Goal: Task Accomplishment & Management: Manage account settings

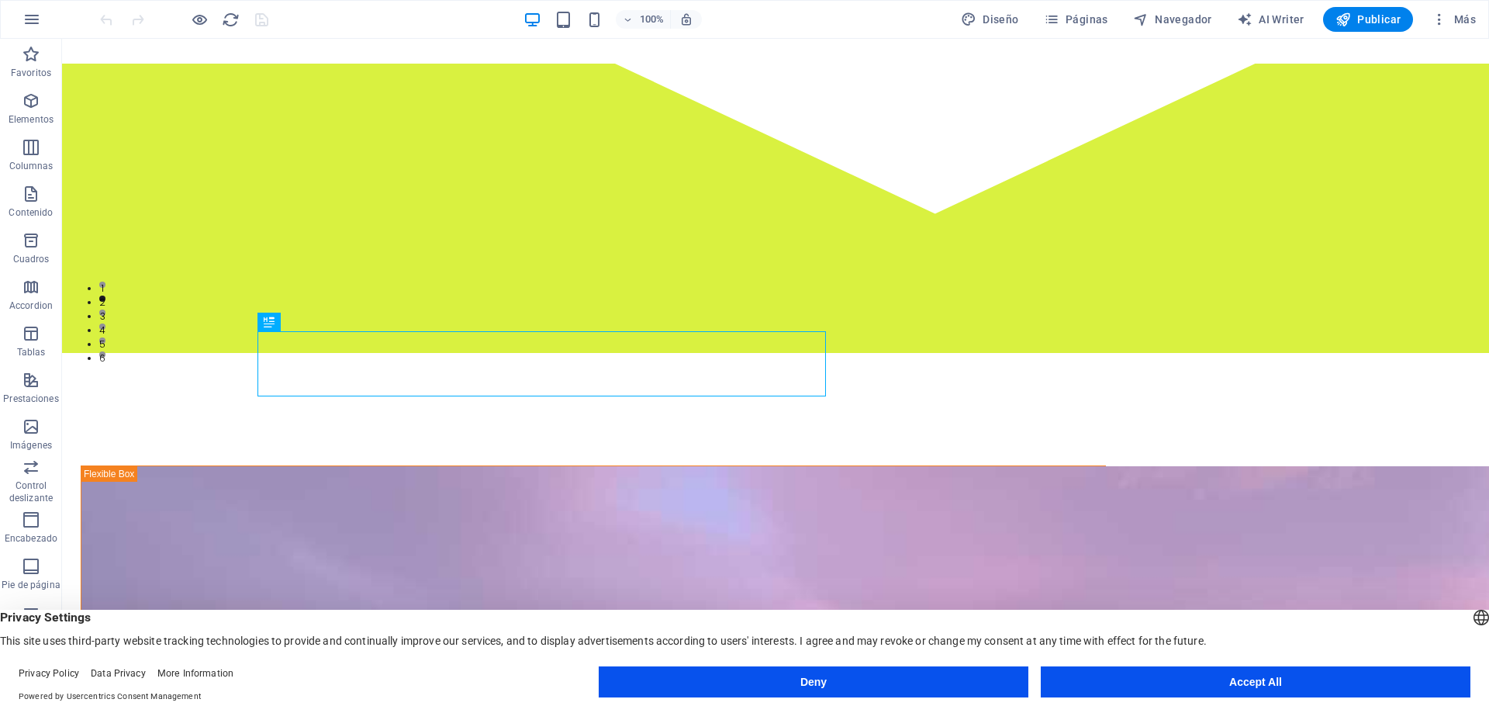
click at [1397, 683] on button "Accept All" at bounding box center [1256, 681] width 430 height 31
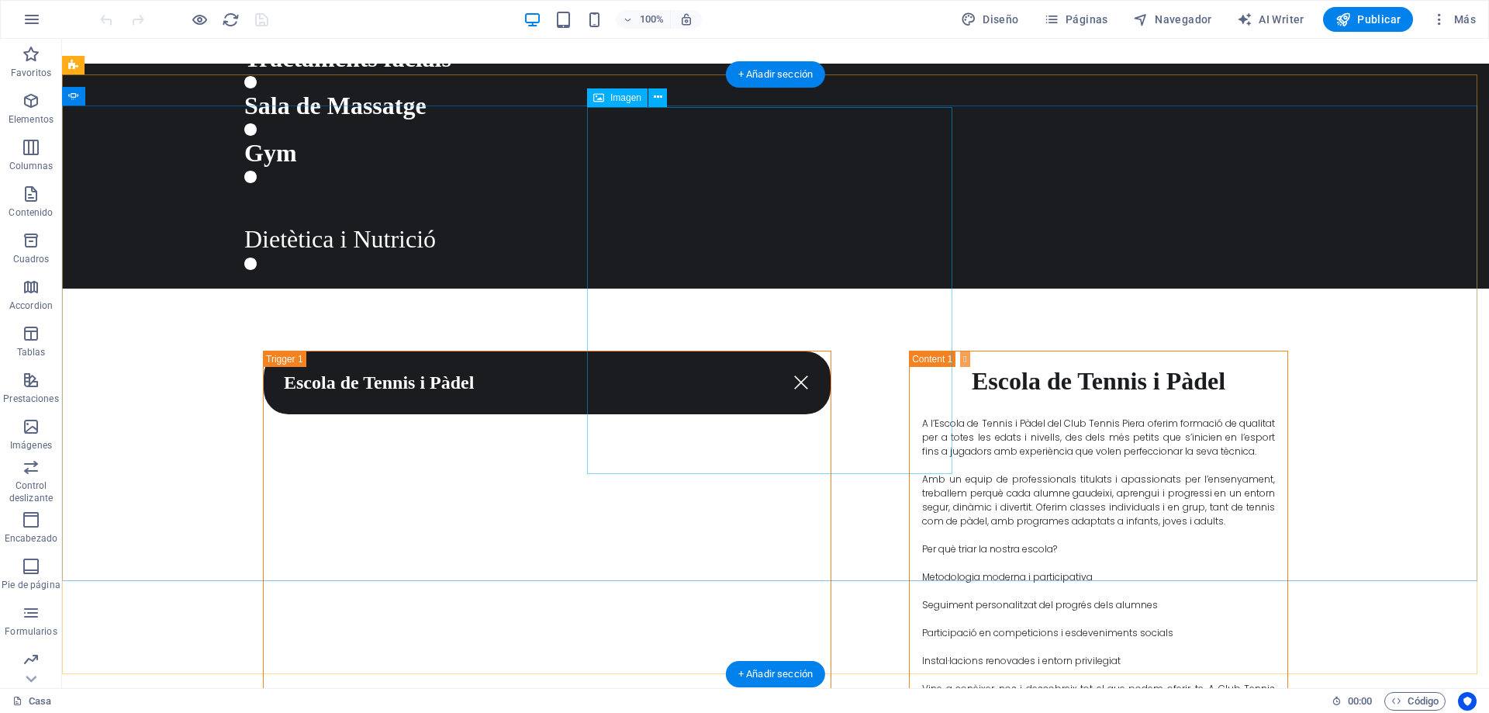
scroll to position [2609, 0]
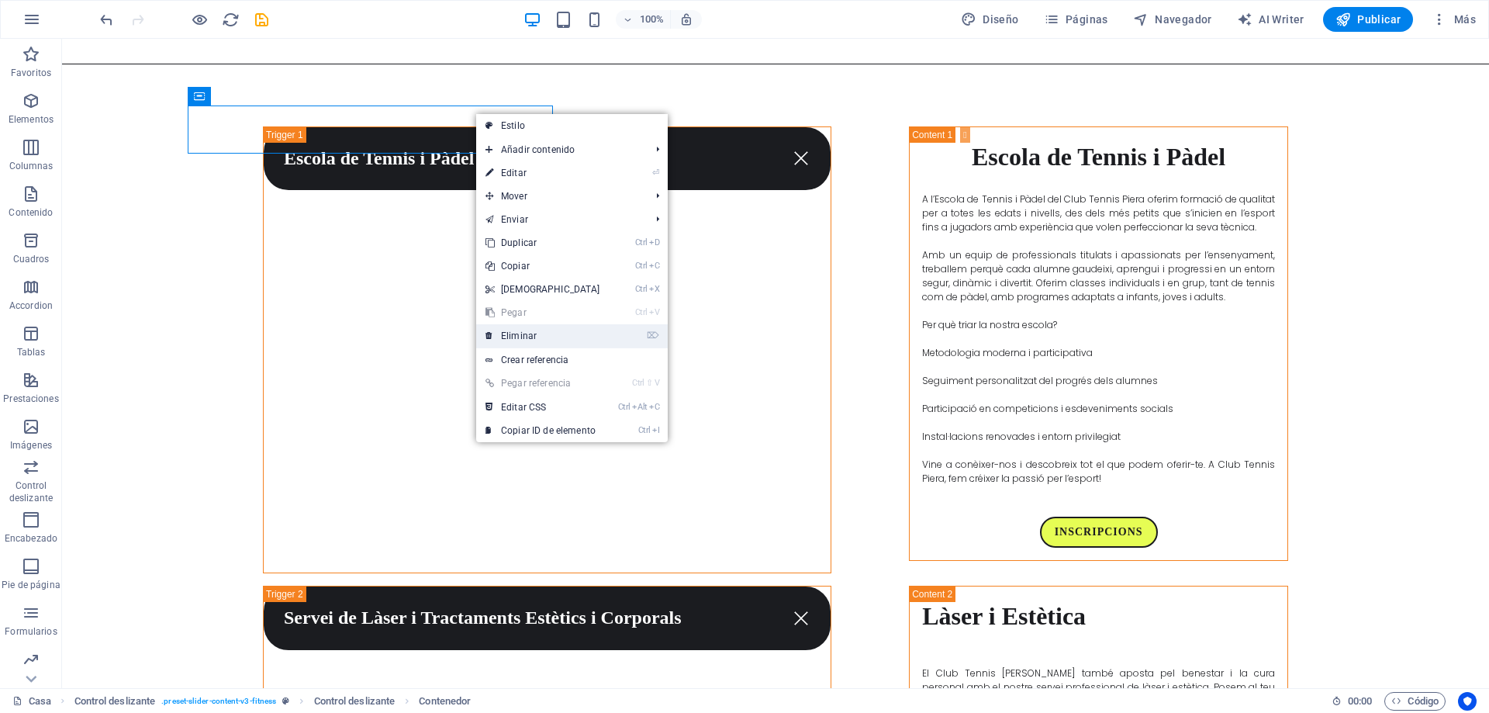
click at [542, 343] on link "⌦ Eliminar" at bounding box center [542, 335] width 133 height 23
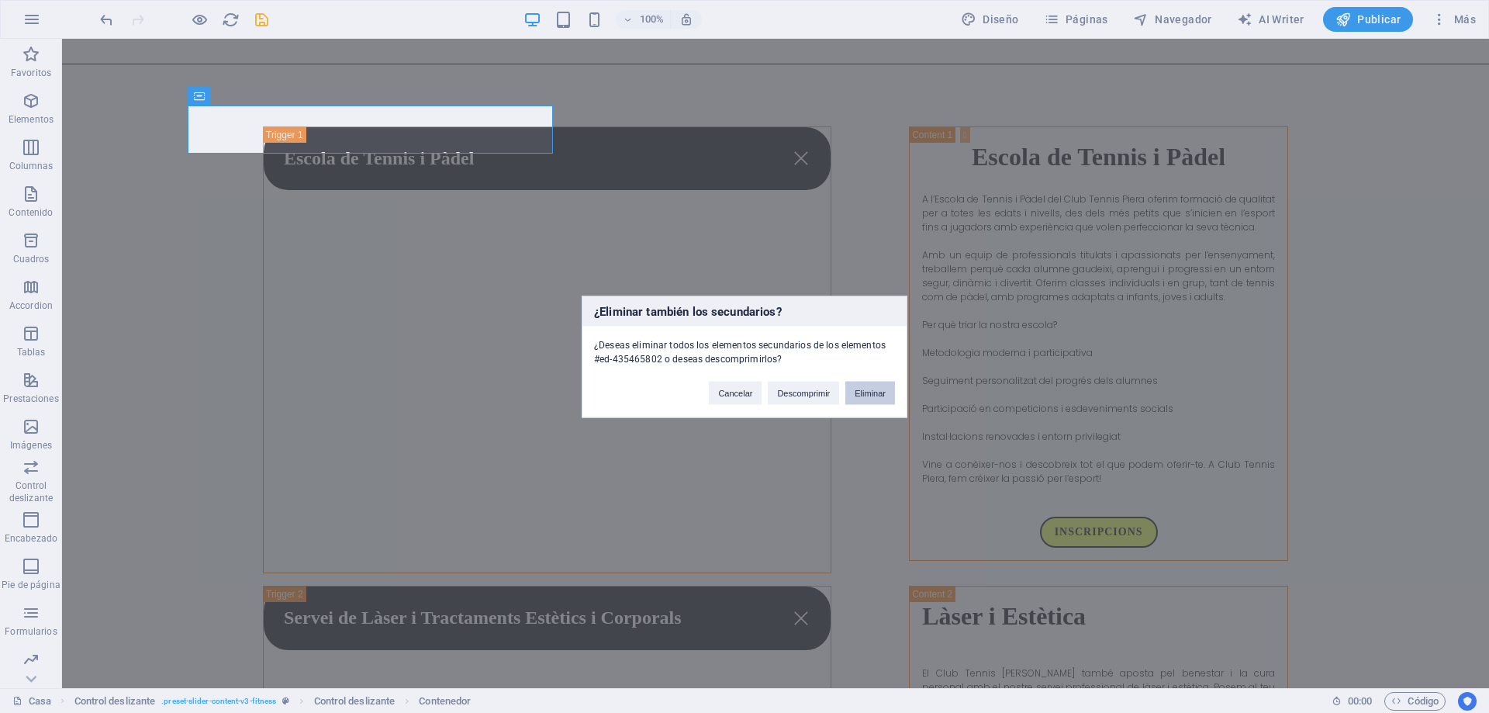
click at [881, 398] on button "Eliminar" at bounding box center [870, 392] width 50 height 23
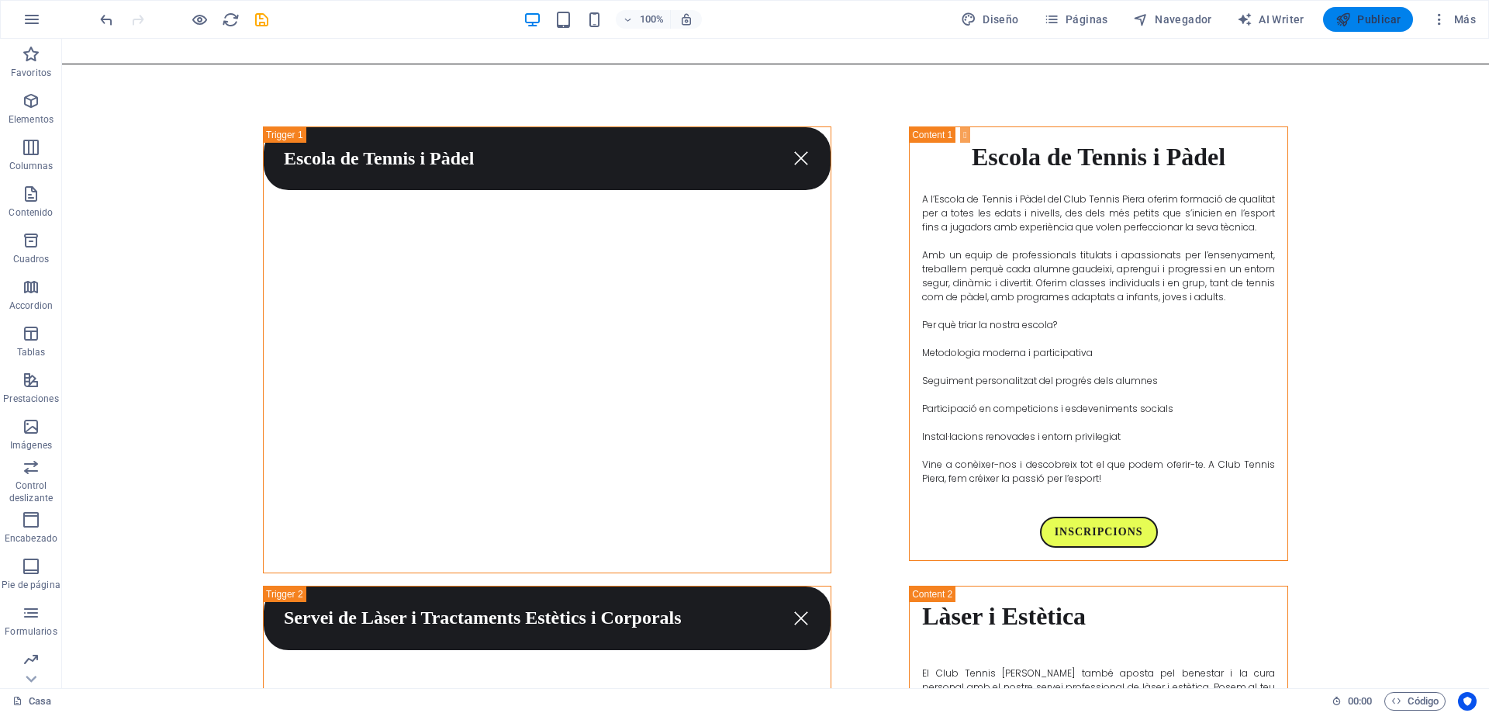
click at [1399, 16] on span "Publicar" at bounding box center [1368, 20] width 66 height 16
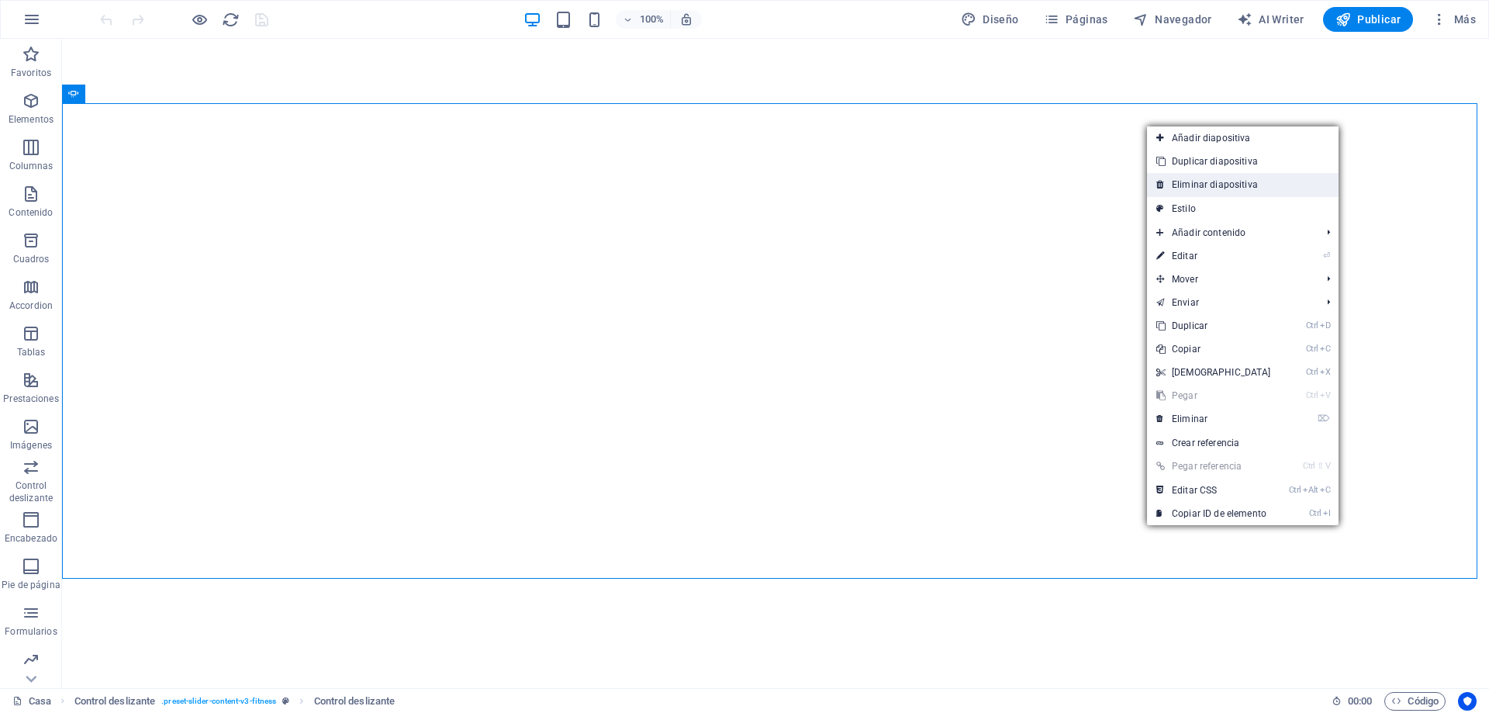
click at [1243, 184] on link "Eliminar diapositiva" at bounding box center [1243, 184] width 192 height 23
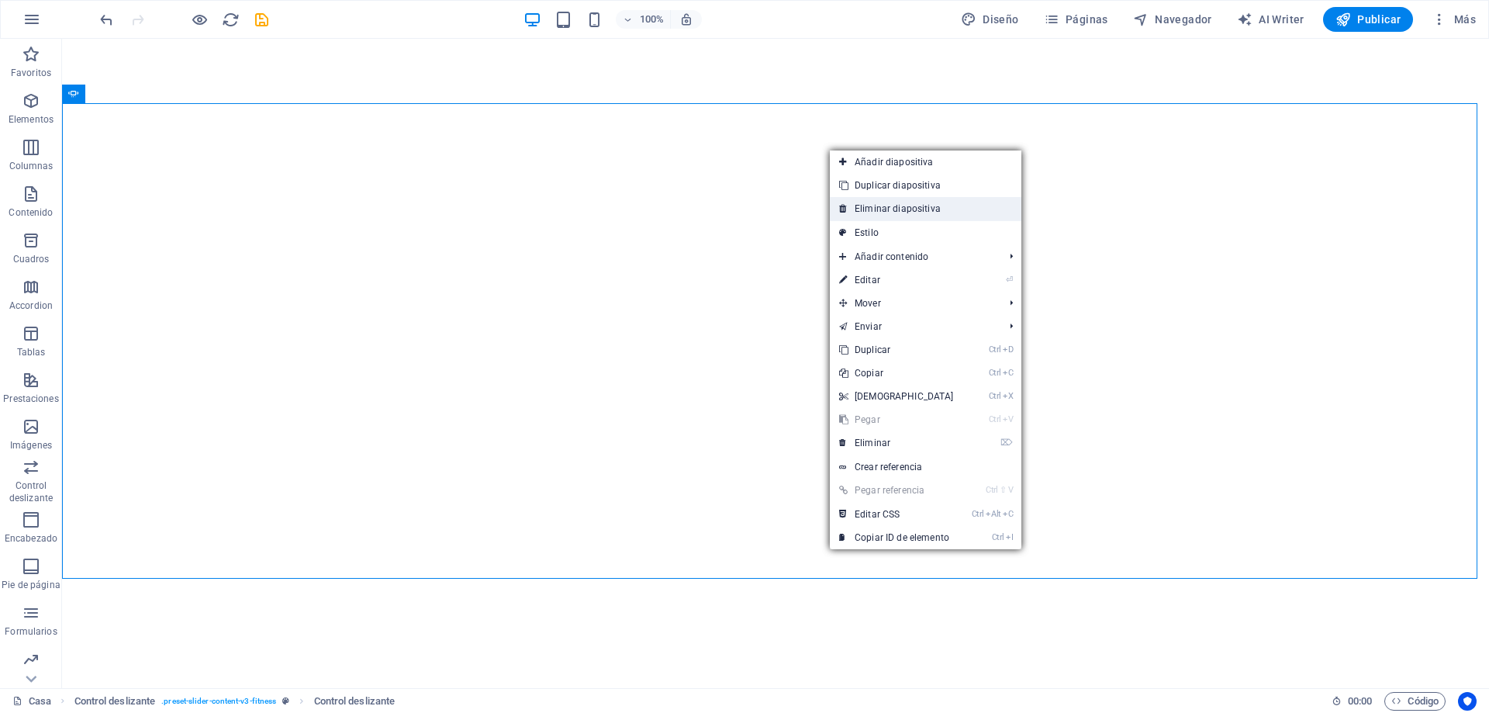
click at [908, 209] on link "Eliminar diapositiva" at bounding box center [926, 208] width 192 height 23
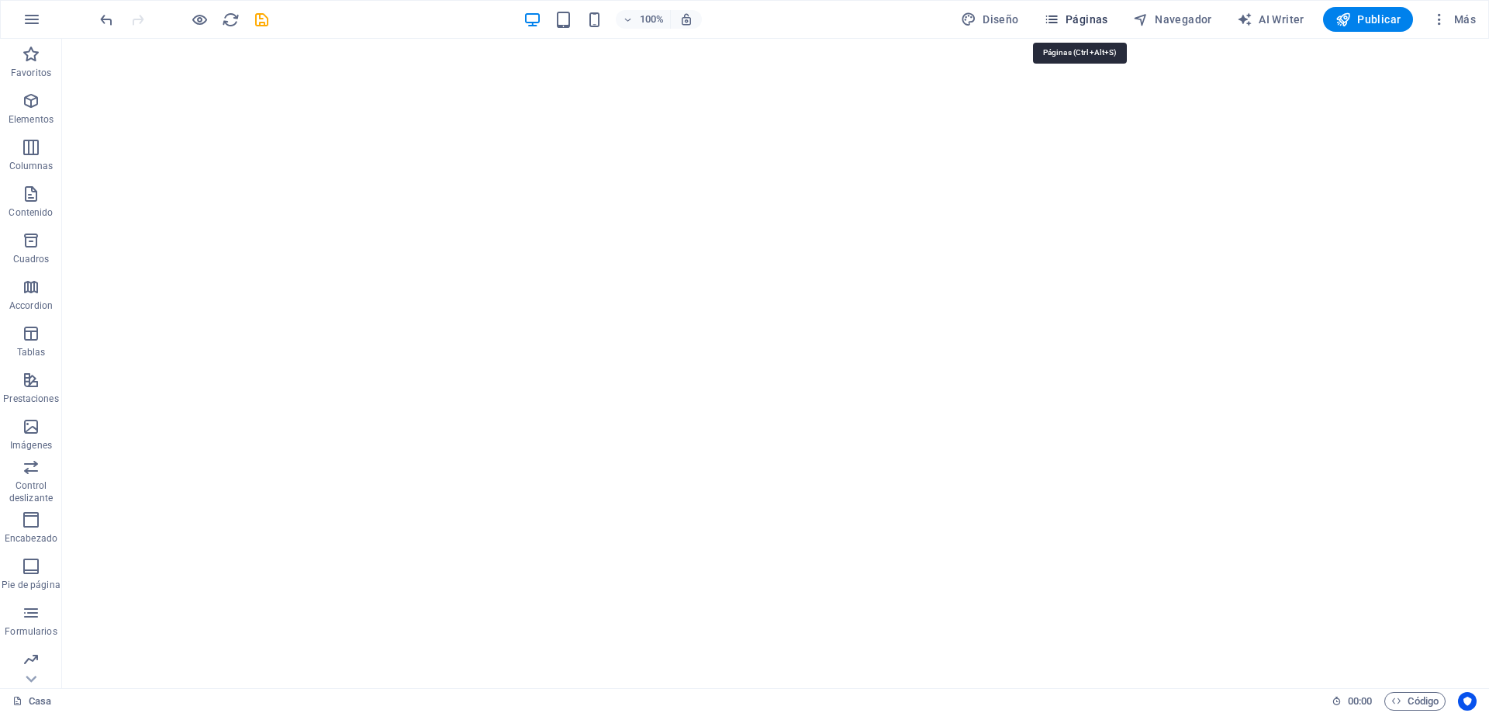
click at [1090, 12] on span "Páginas" at bounding box center [1076, 20] width 64 height 16
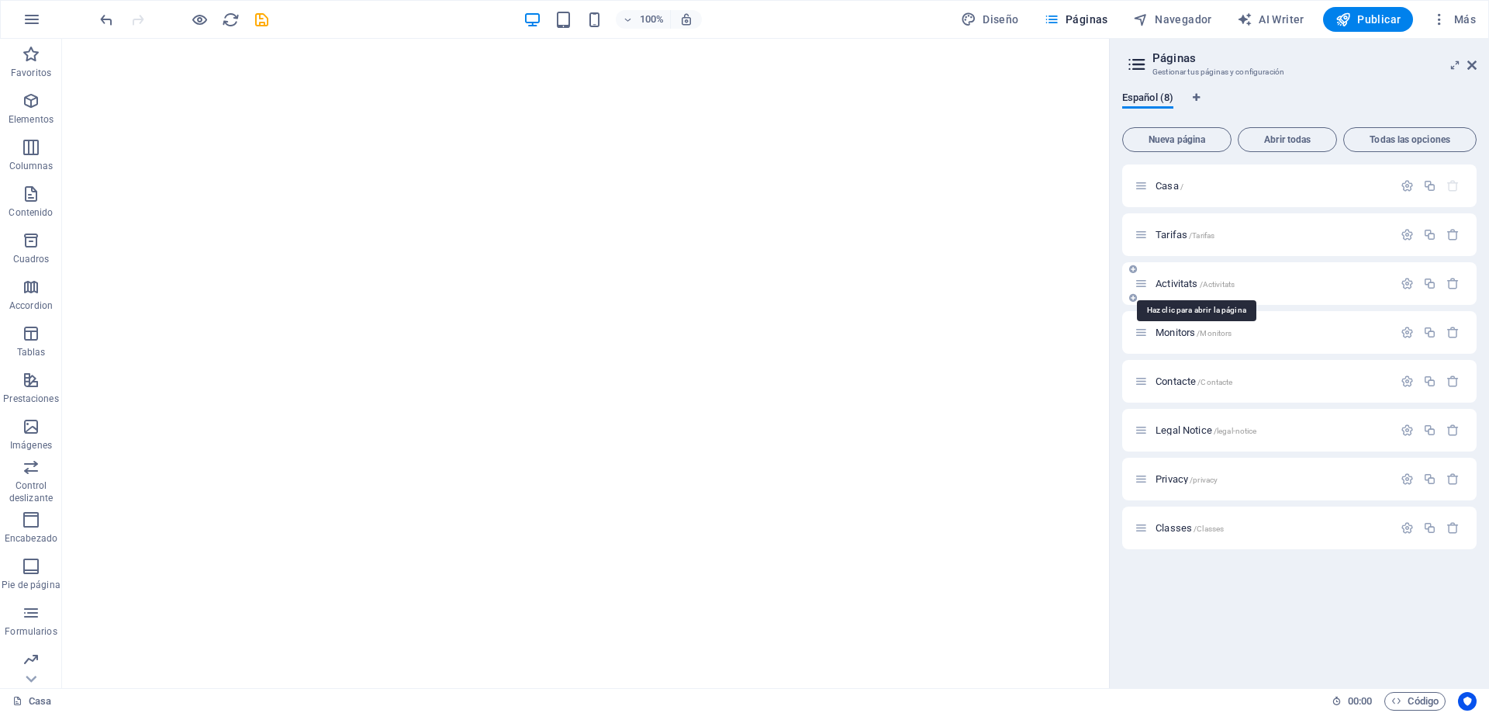
click at [1184, 283] on span "Activitats /Activitats" at bounding box center [1195, 284] width 79 height 12
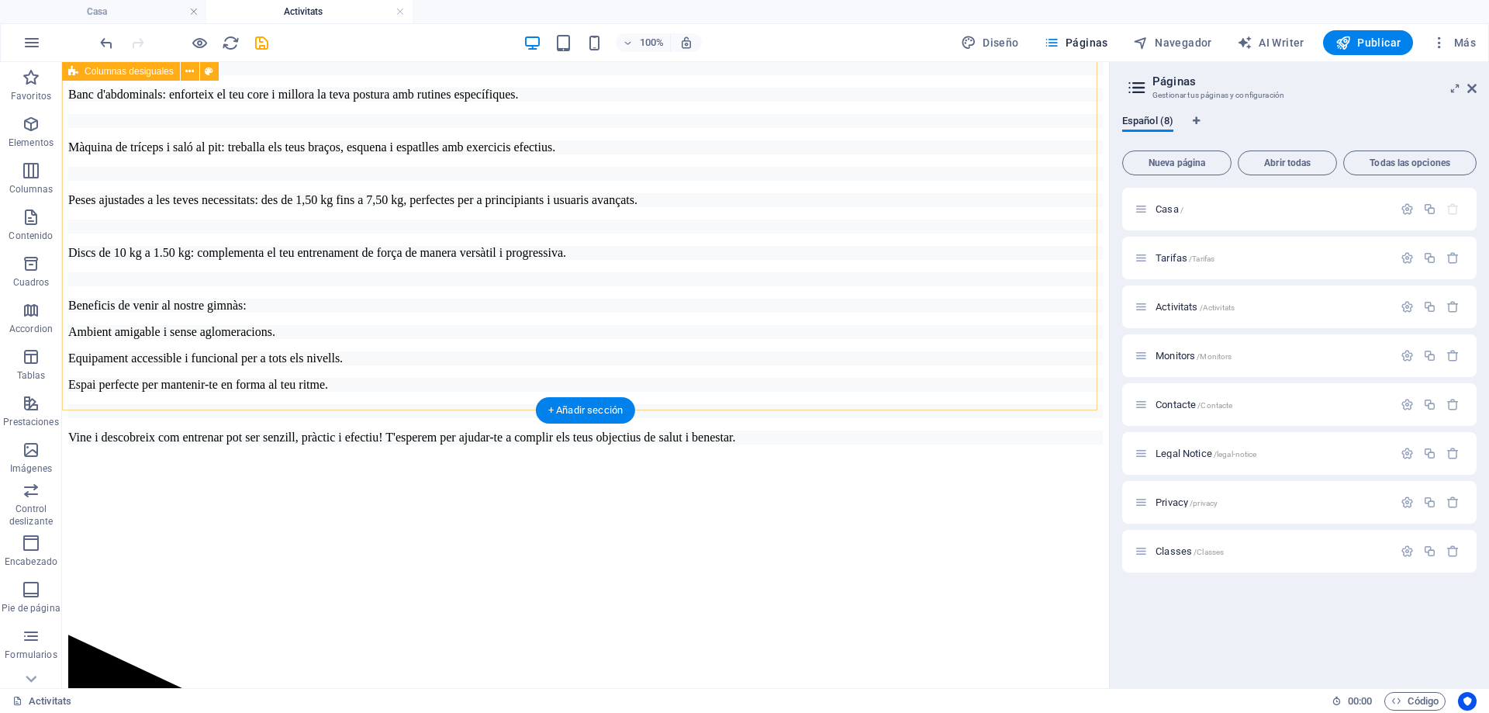
scroll to position [1008, 0]
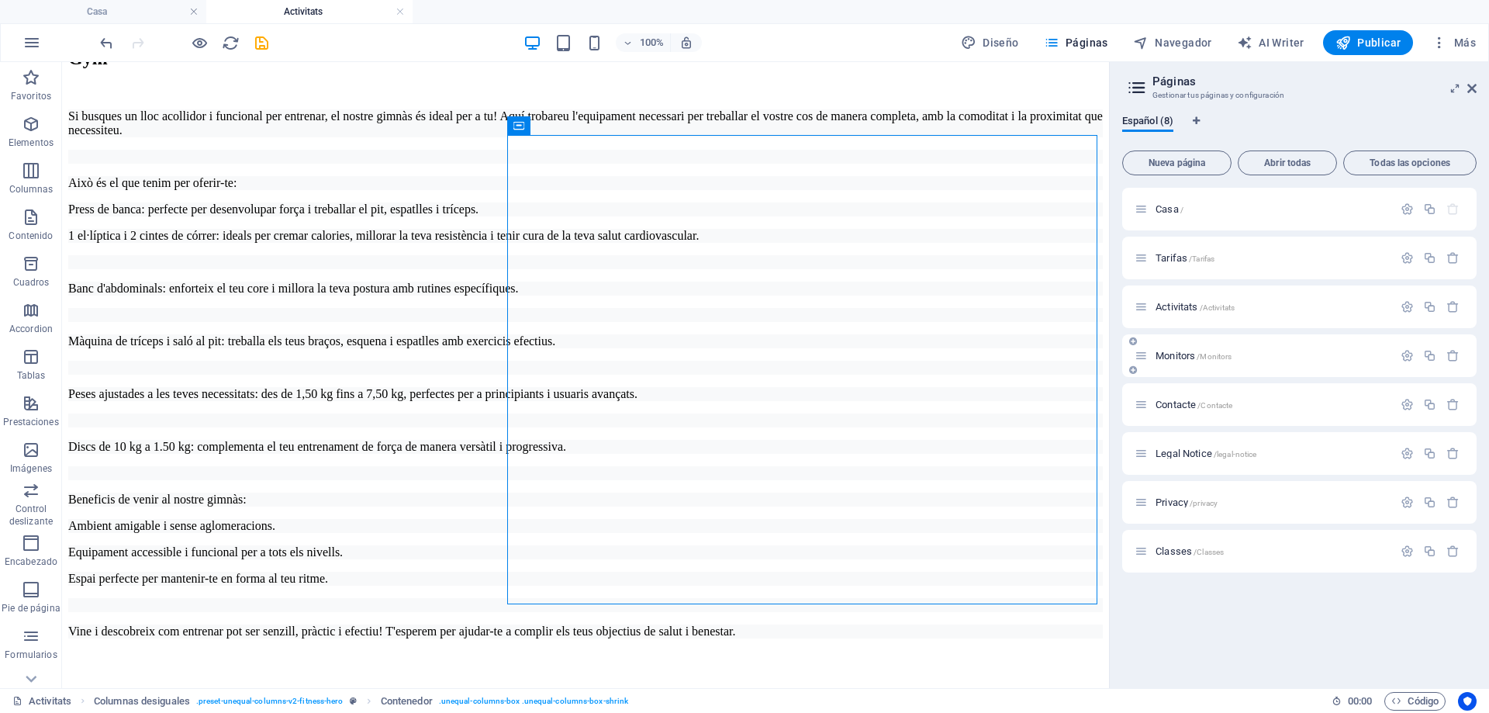
click at [1184, 351] on span "Monitors /Monitors" at bounding box center [1194, 356] width 76 height 12
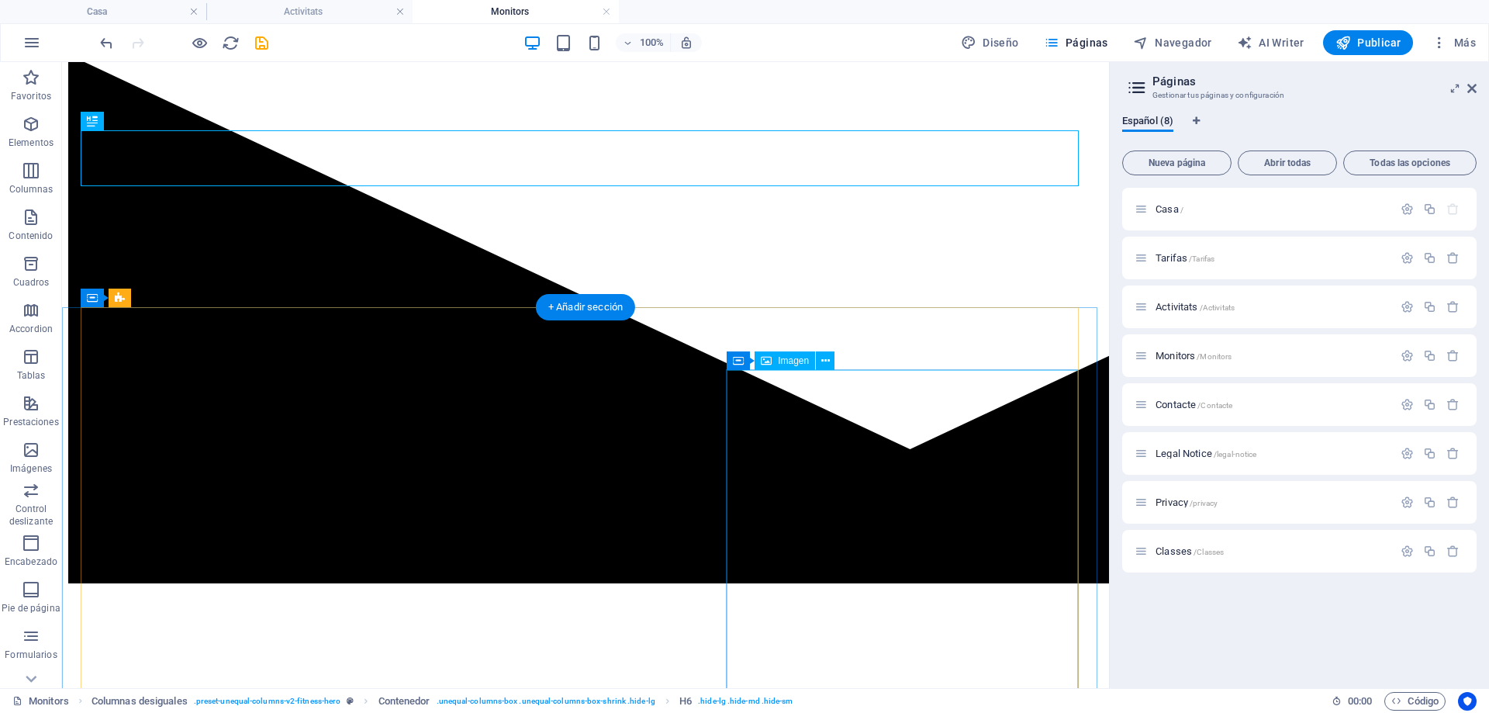
scroll to position [310, 0]
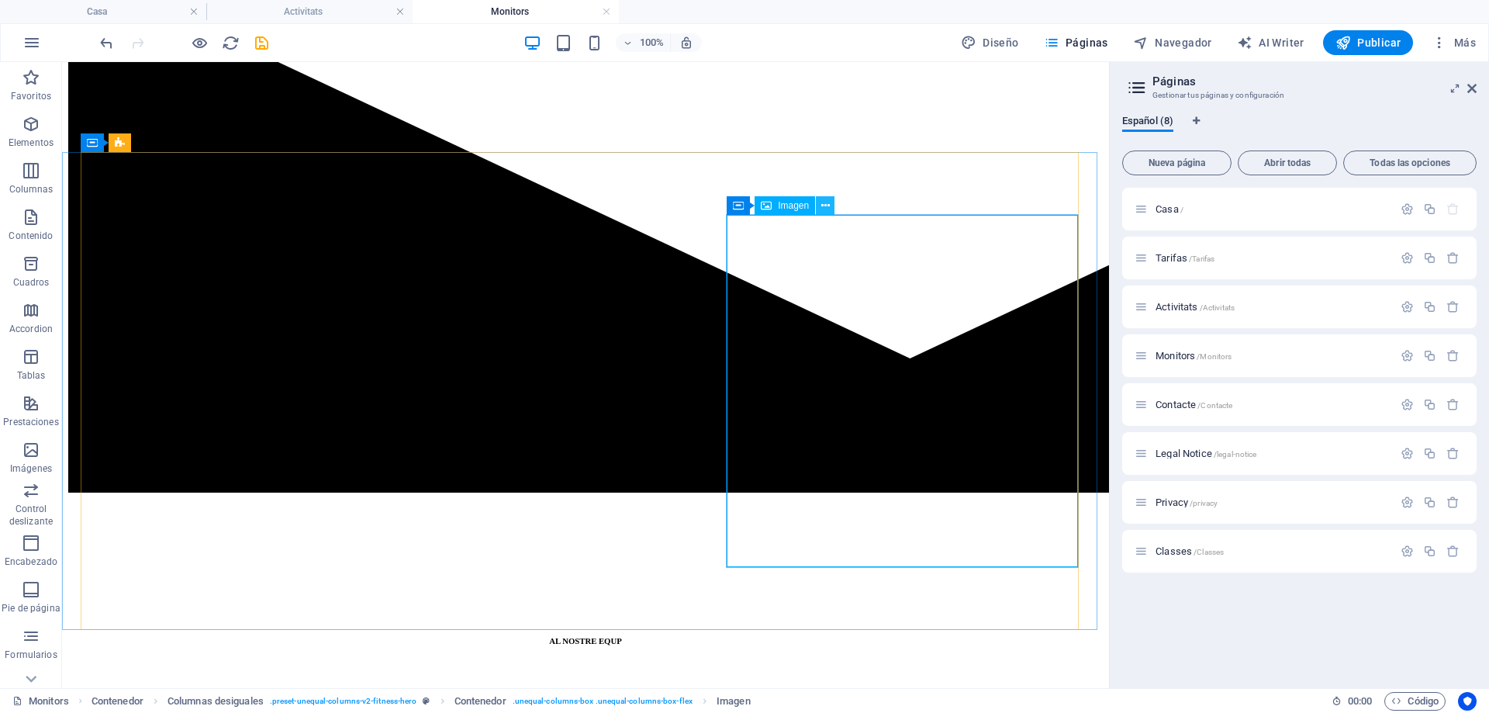
click at [832, 198] on button at bounding box center [825, 205] width 19 height 19
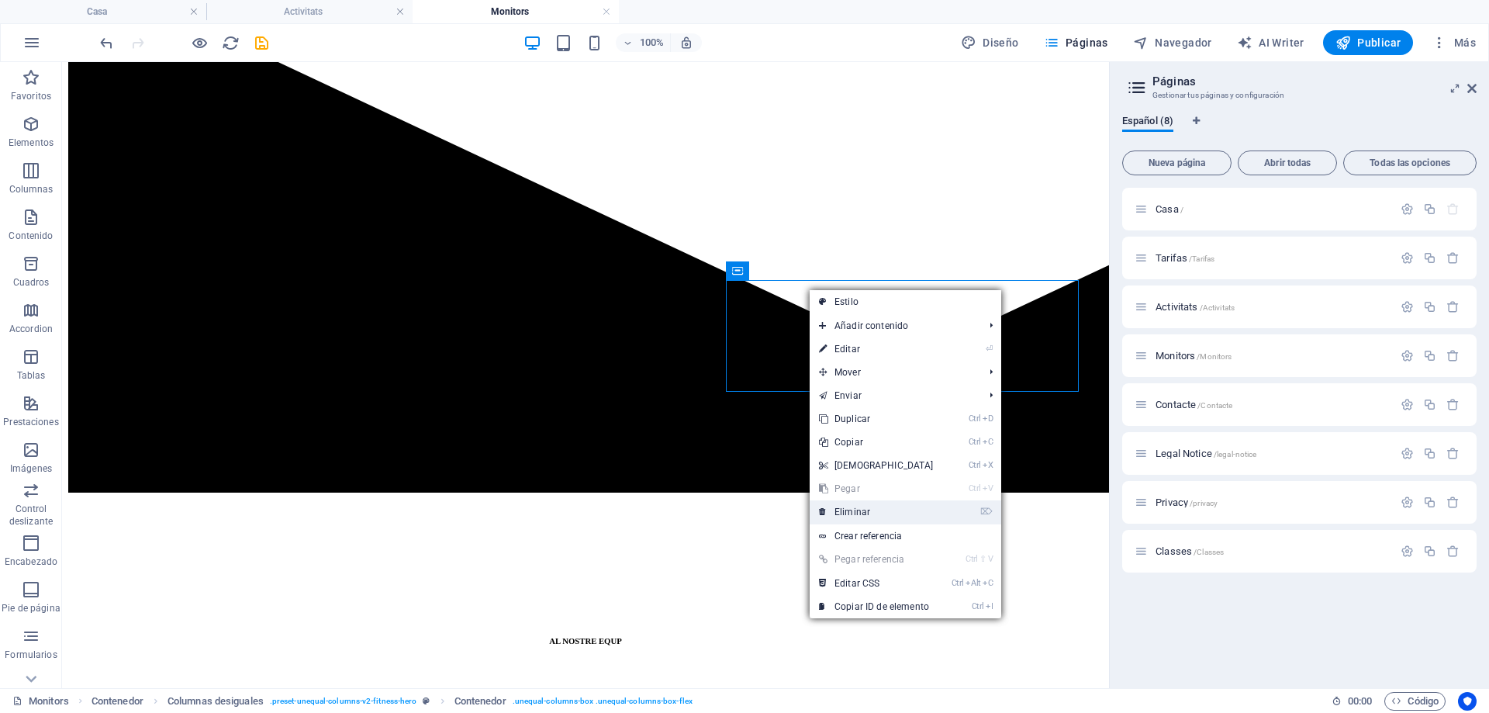
click at [914, 510] on link "⌦ Eliminar" at bounding box center [876, 511] width 133 height 23
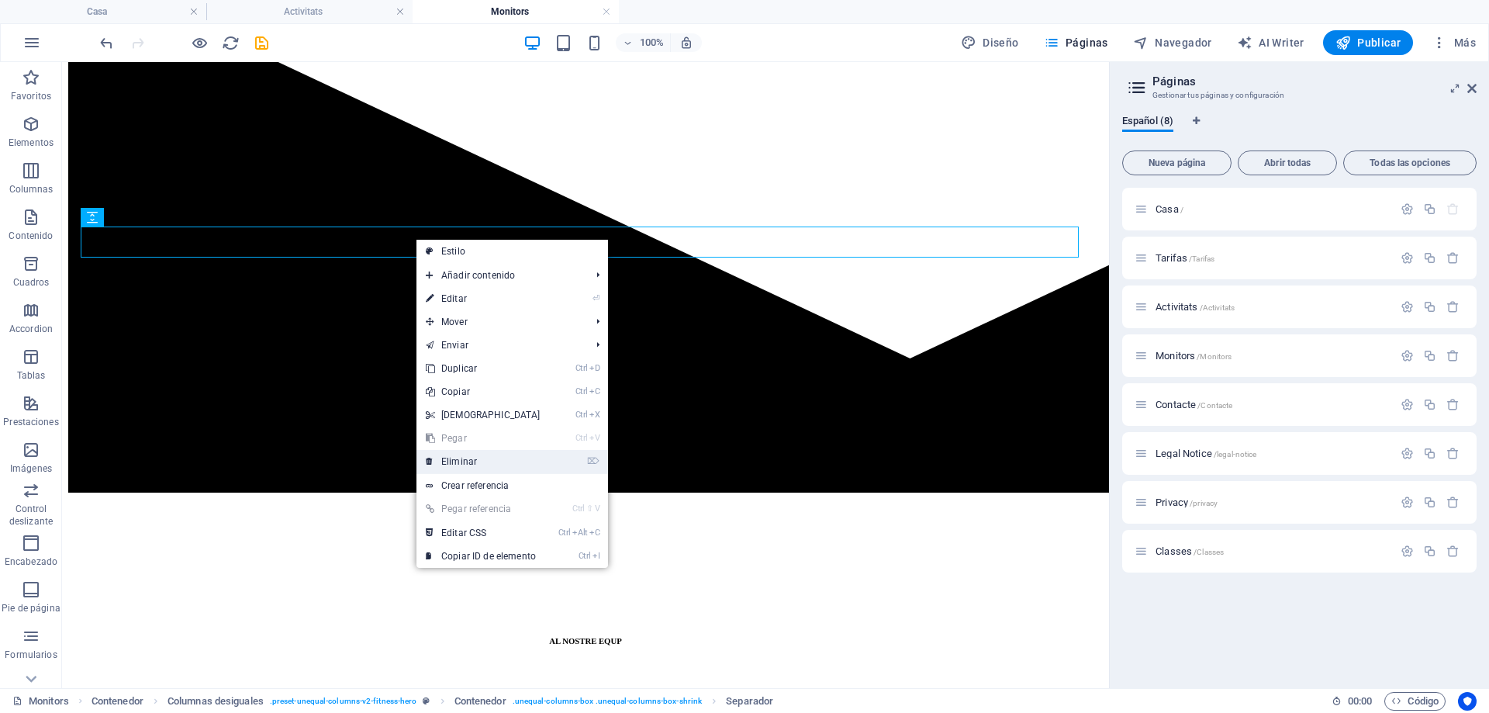
click at [530, 460] on link "⌦ Eliminar" at bounding box center [482, 461] width 133 height 23
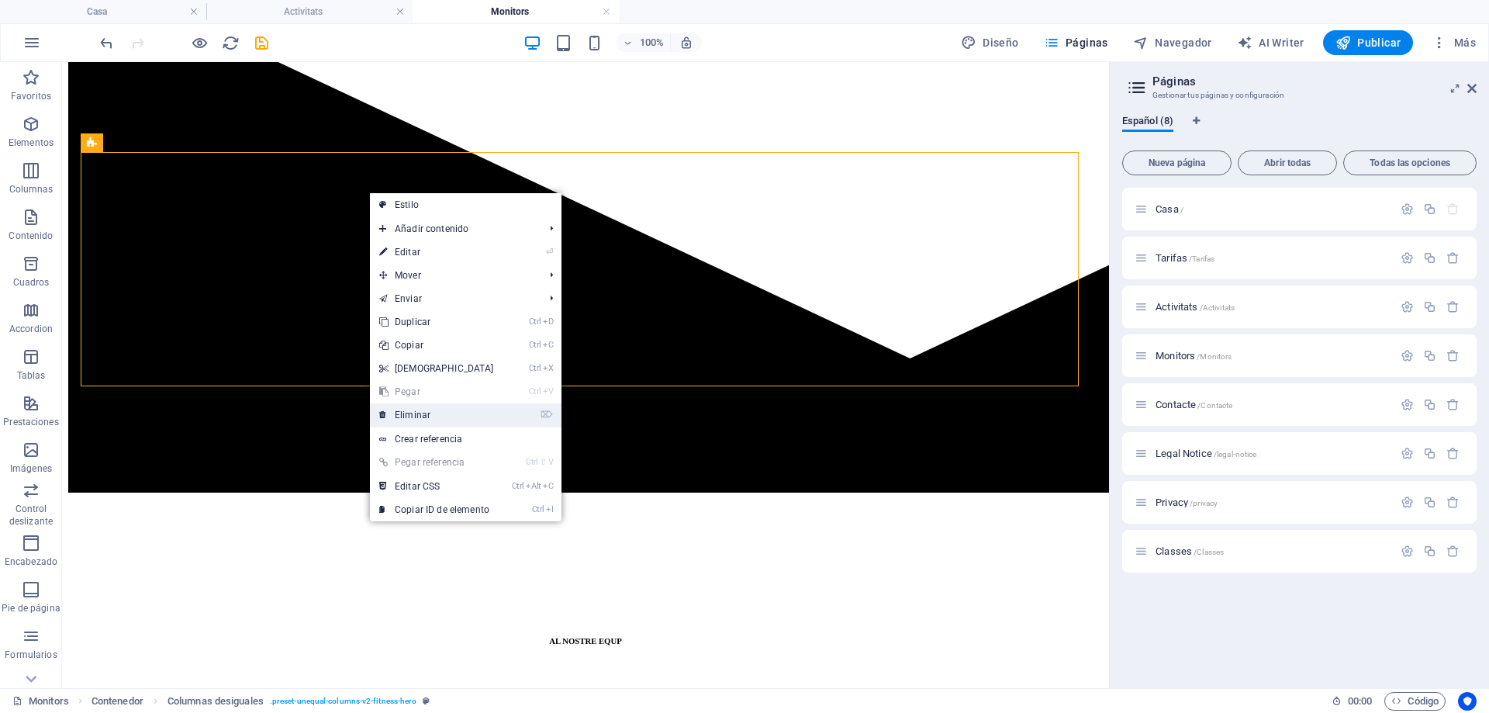
click at [478, 410] on link "⌦ Eliminar" at bounding box center [436, 414] width 133 height 23
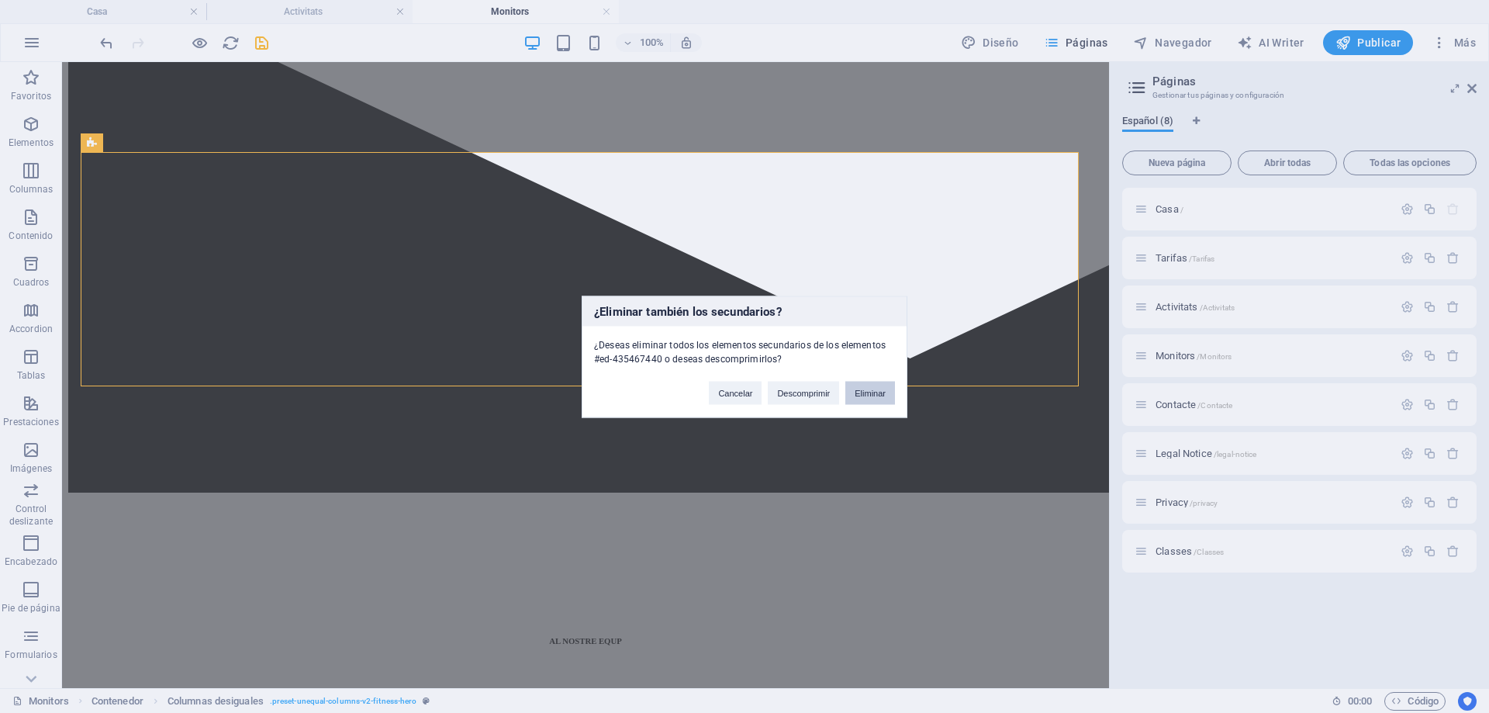
click at [872, 394] on button "Eliminar" at bounding box center [870, 392] width 50 height 23
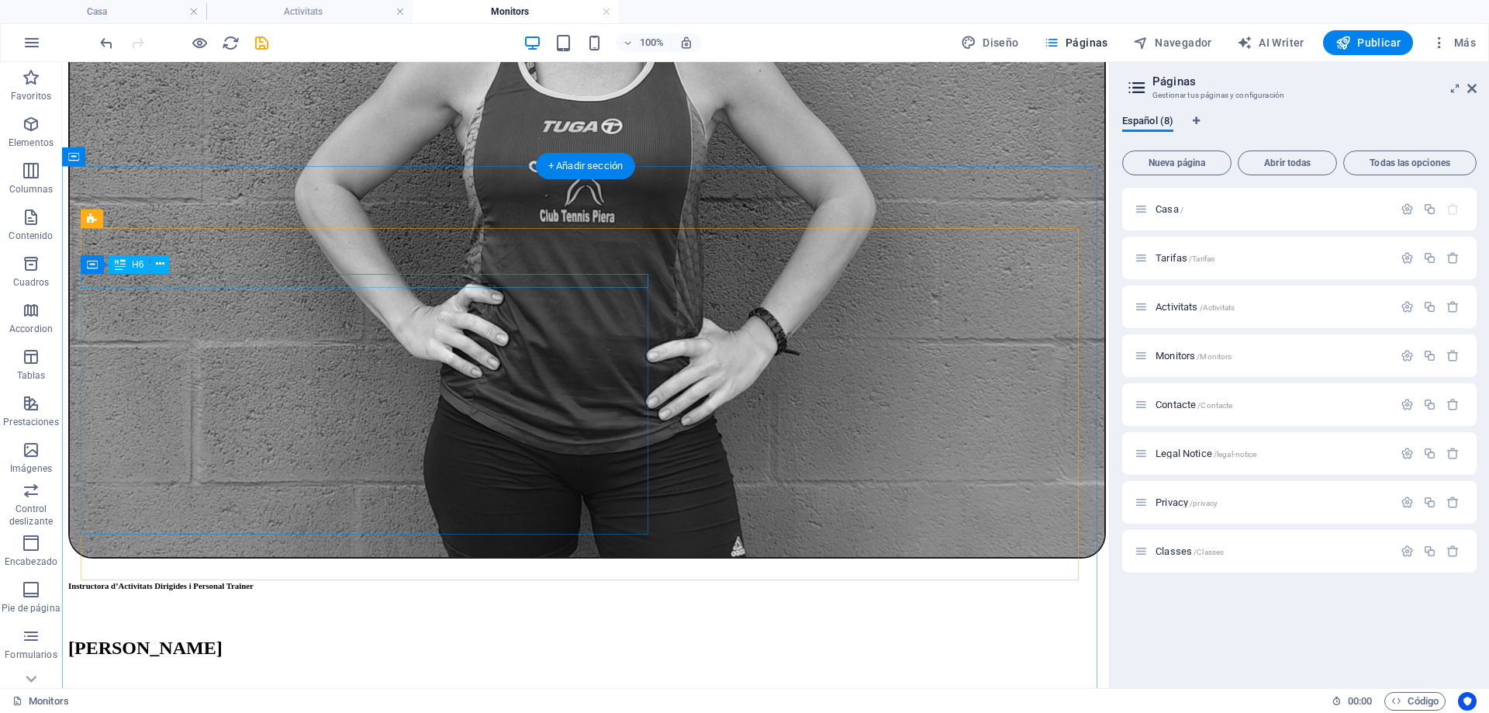
scroll to position [2393, 0]
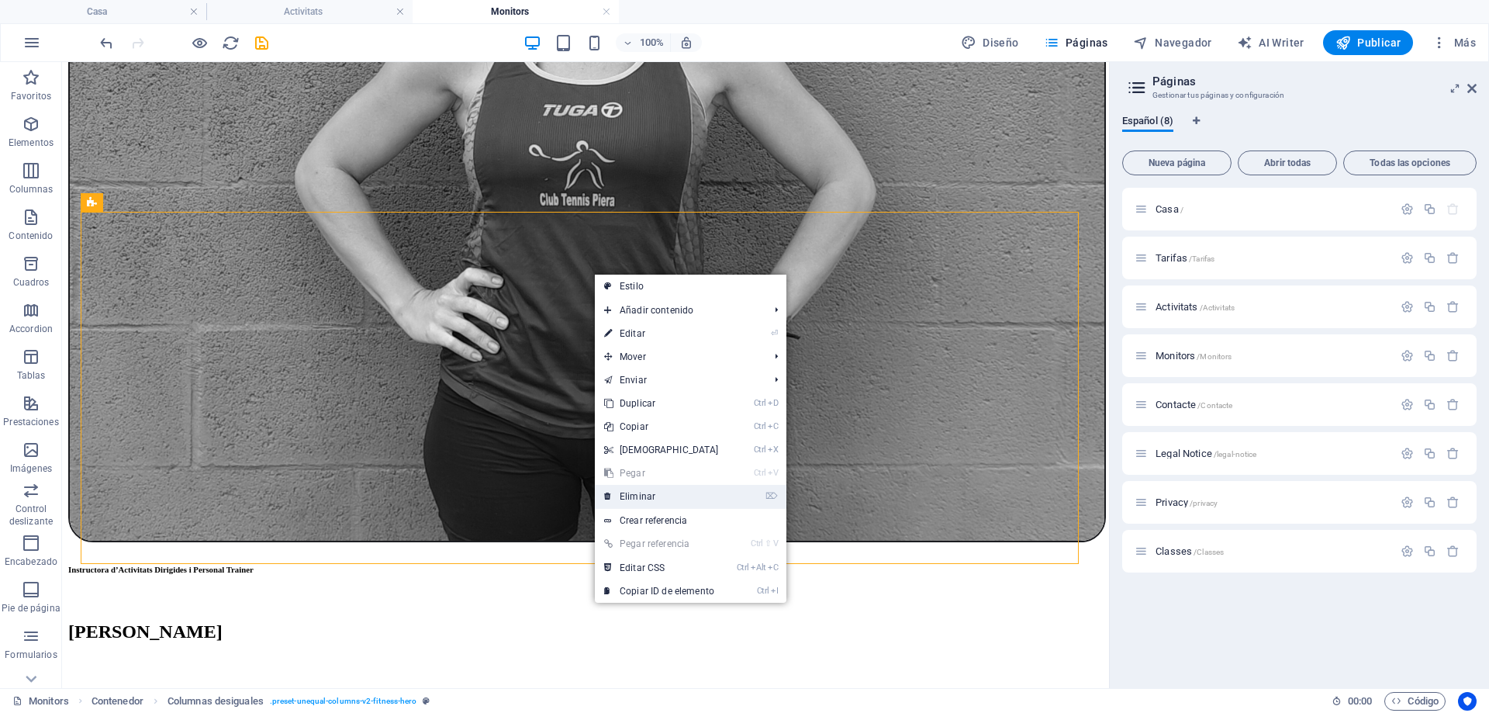
click at [715, 499] on link "⌦ Eliminar" at bounding box center [661, 496] width 133 height 23
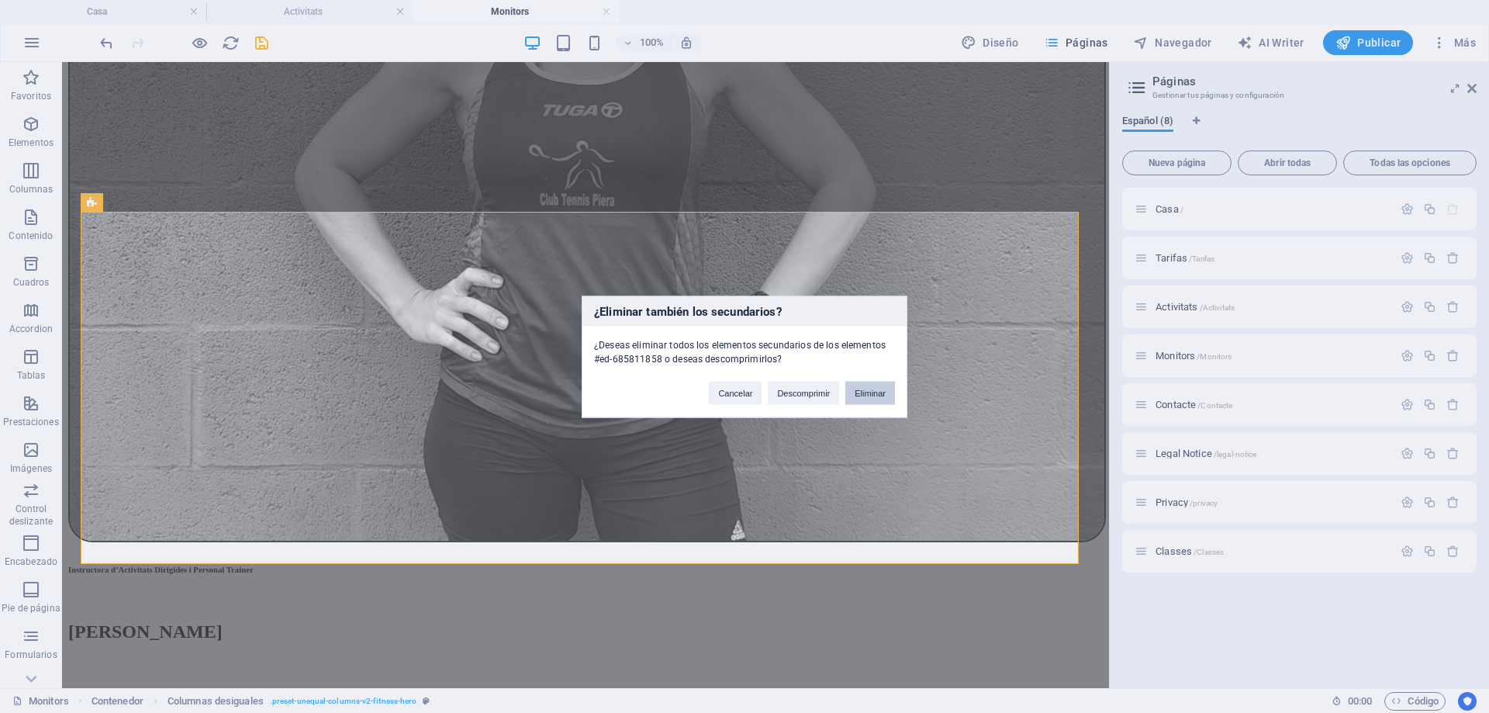
click at [851, 386] on button "Eliminar" at bounding box center [870, 392] width 50 height 23
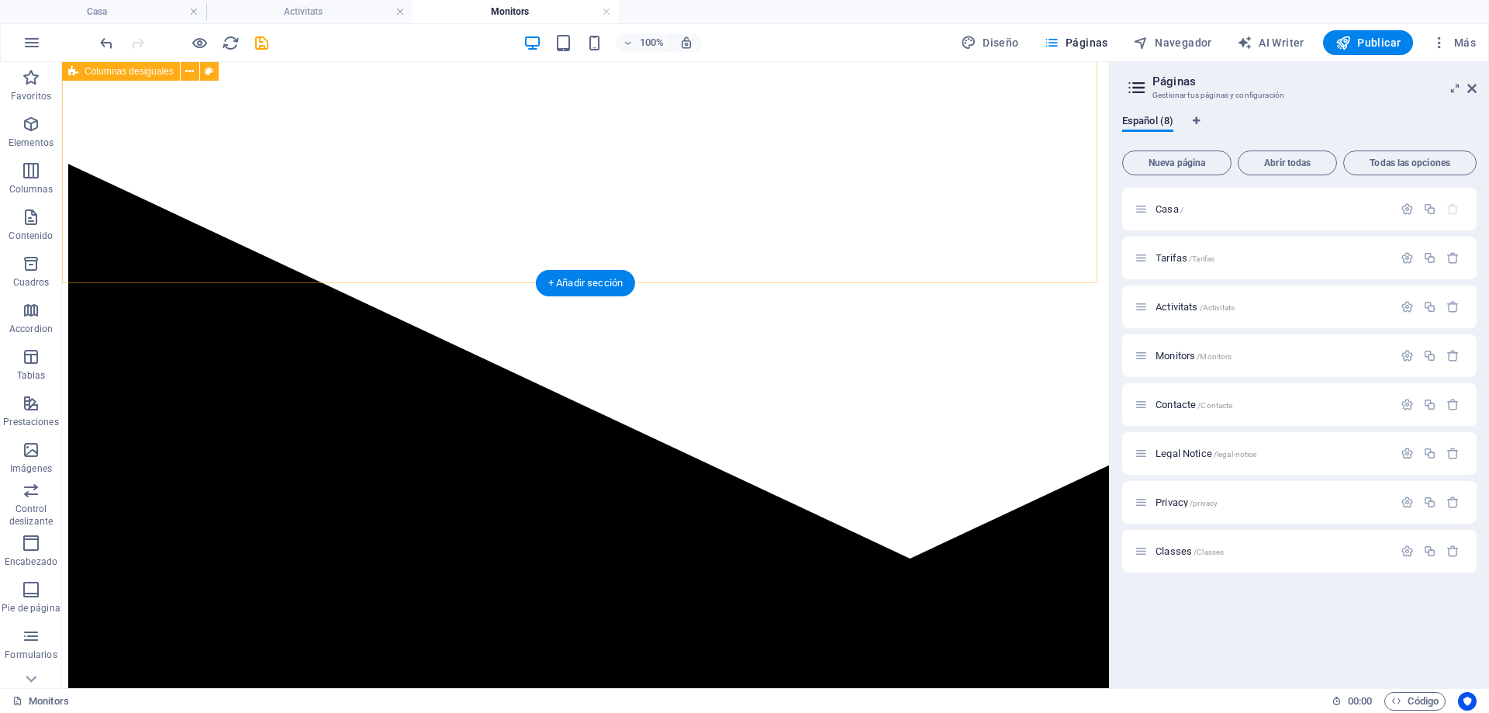
scroll to position [0, 0]
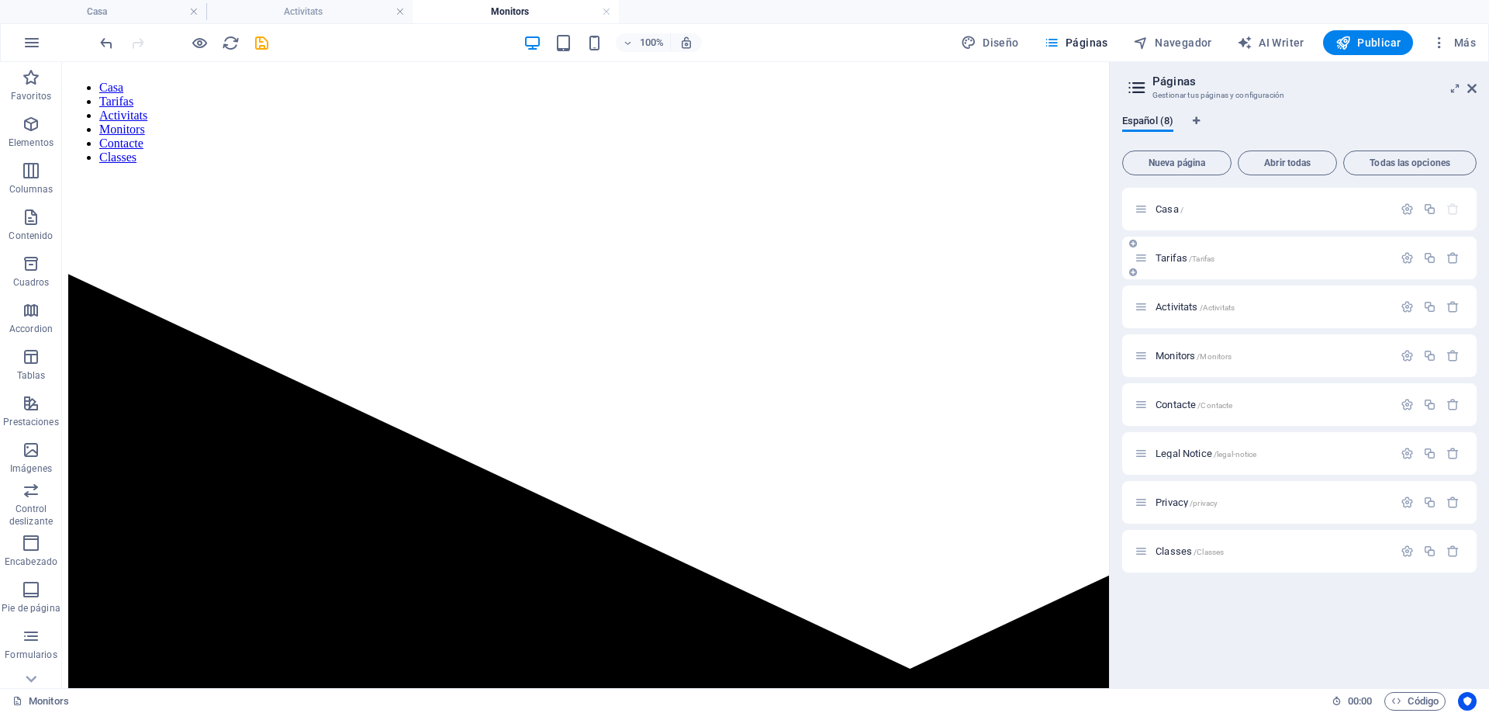
click at [1259, 269] on div "Tarifas /Tarifas" at bounding box center [1299, 258] width 354 height 43
click at [1185, 266] on div "Tarifas /Tarifas" at bounding box center [1264, 258] width 258 height 18
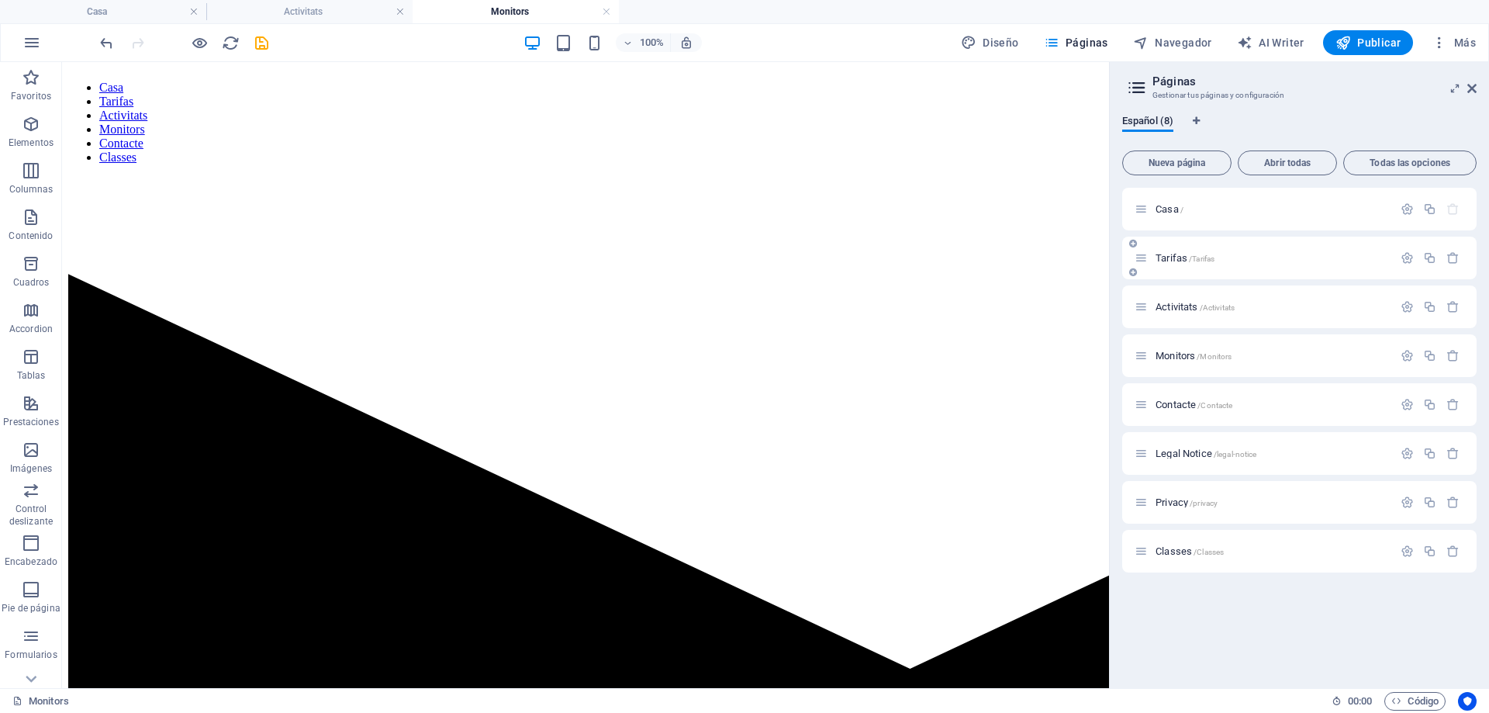
click at [1180, 257] on span "Tarifas /Tarifas" at bounding box center [1185, 258] width 59 height 12
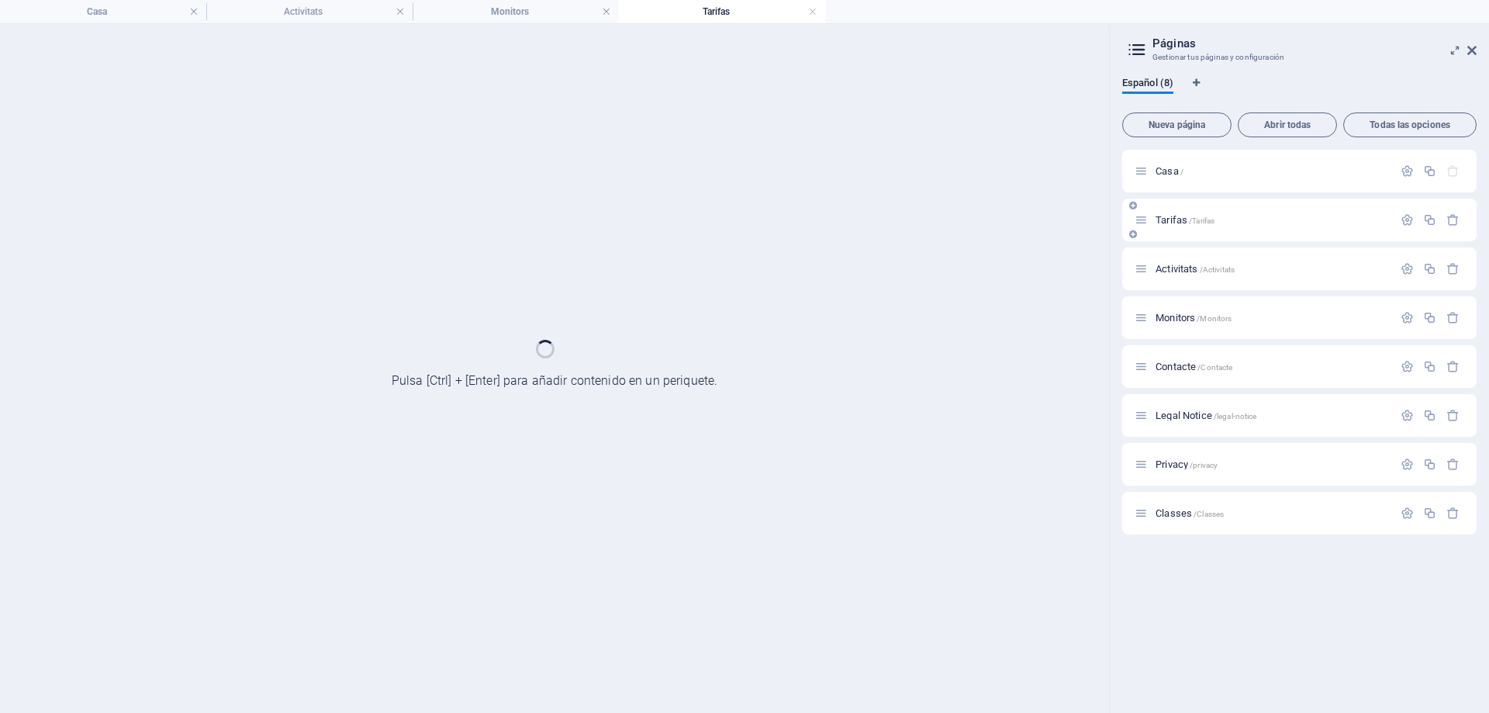
click at [1180, 257] on div "Activitats /Activitats" at bounding box center [1299, 268] width 354 height 43
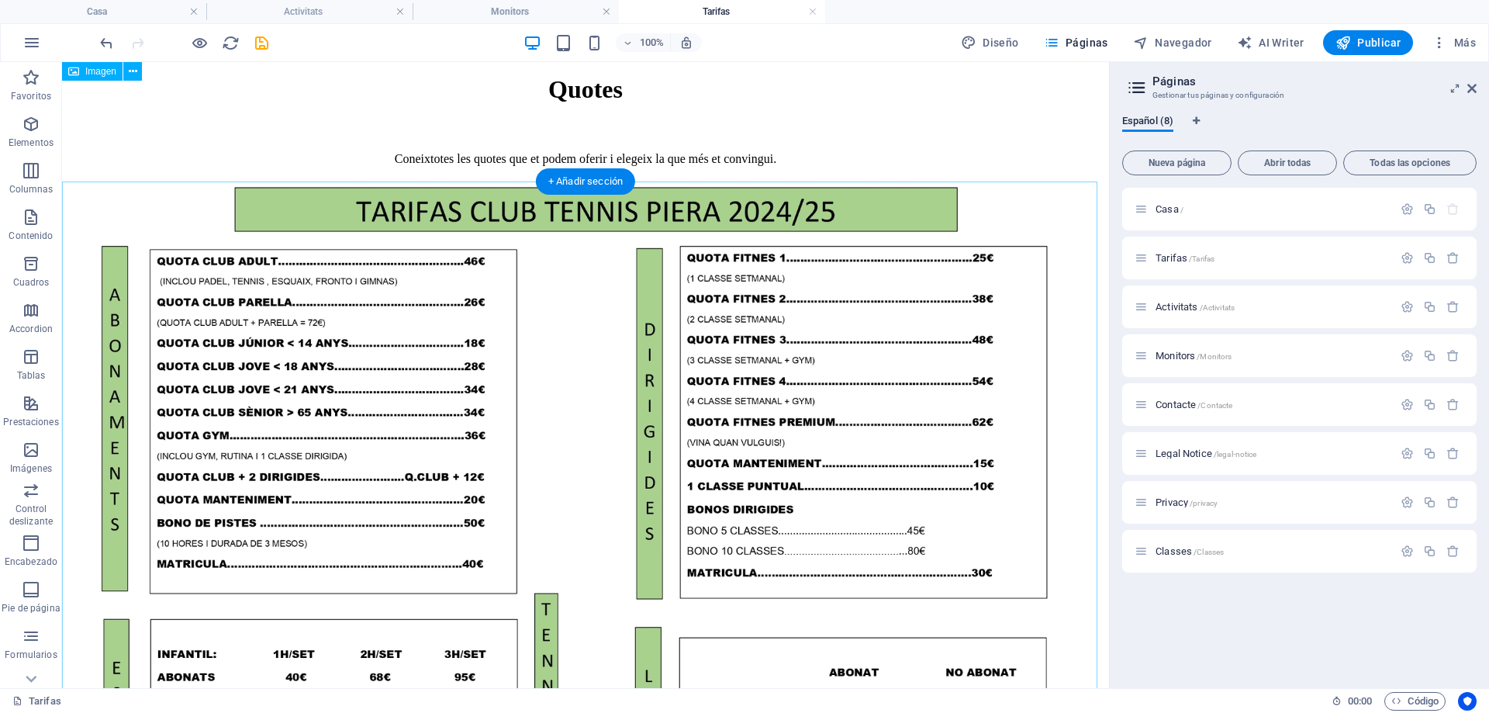
scroll to position [111, 0]
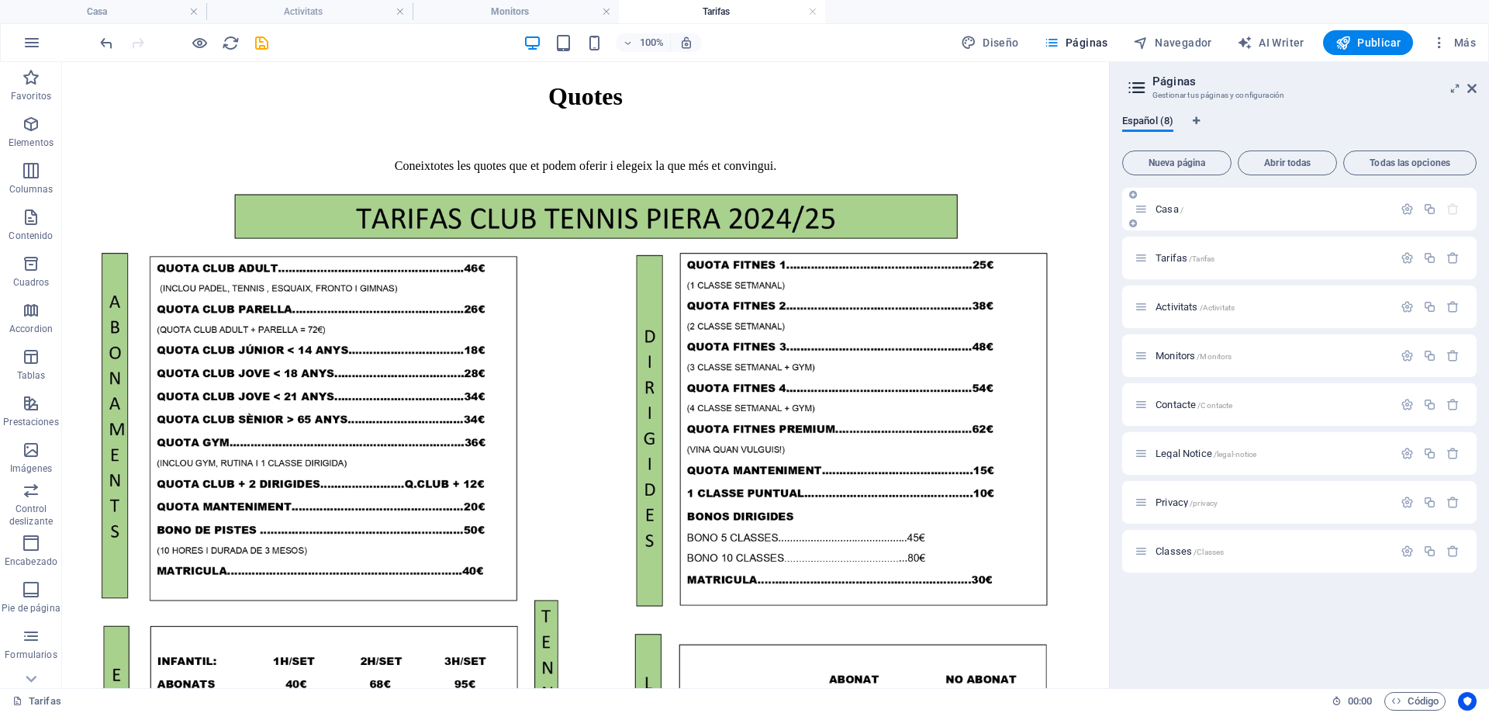
click at [1171, 208] on span "Casa /" at bounding box center [1170, 209] width 28 height 12
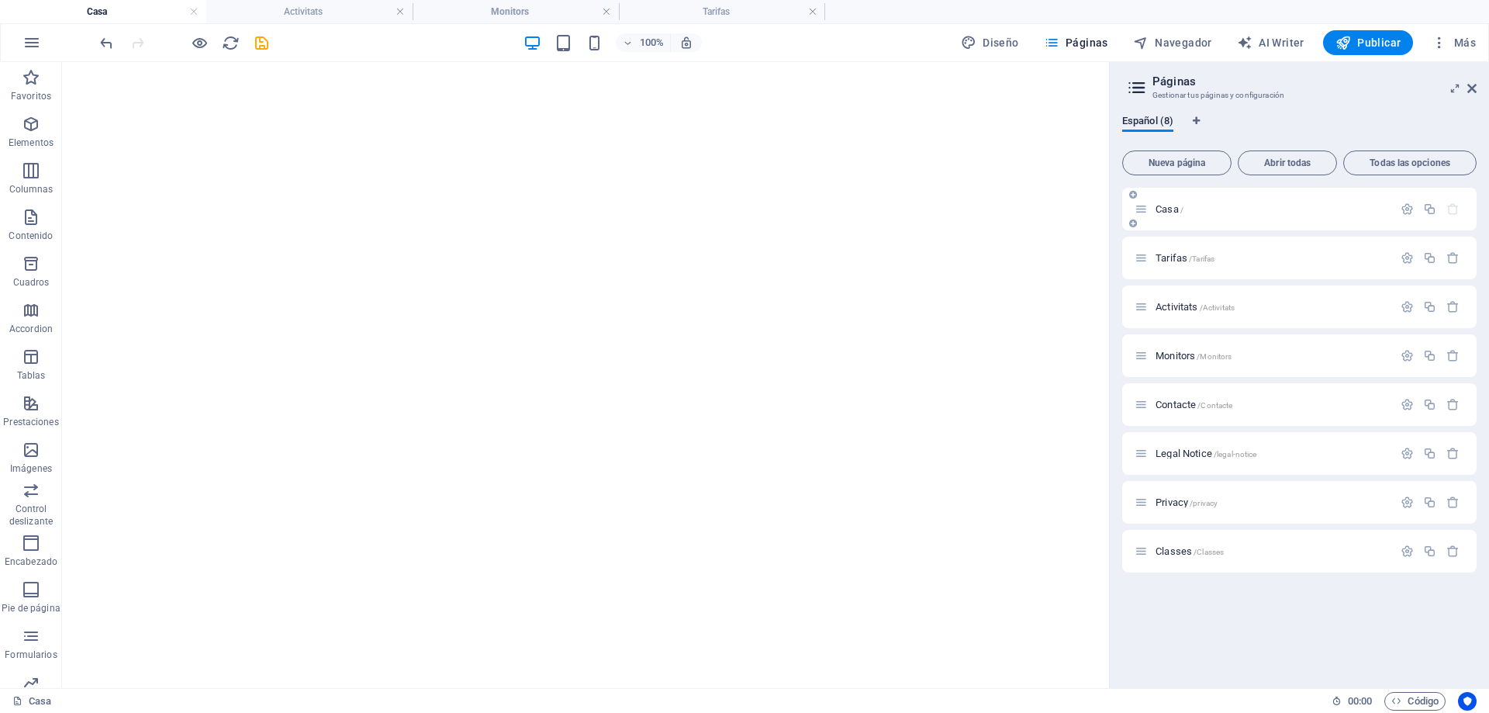
scroll to position [0, 0]
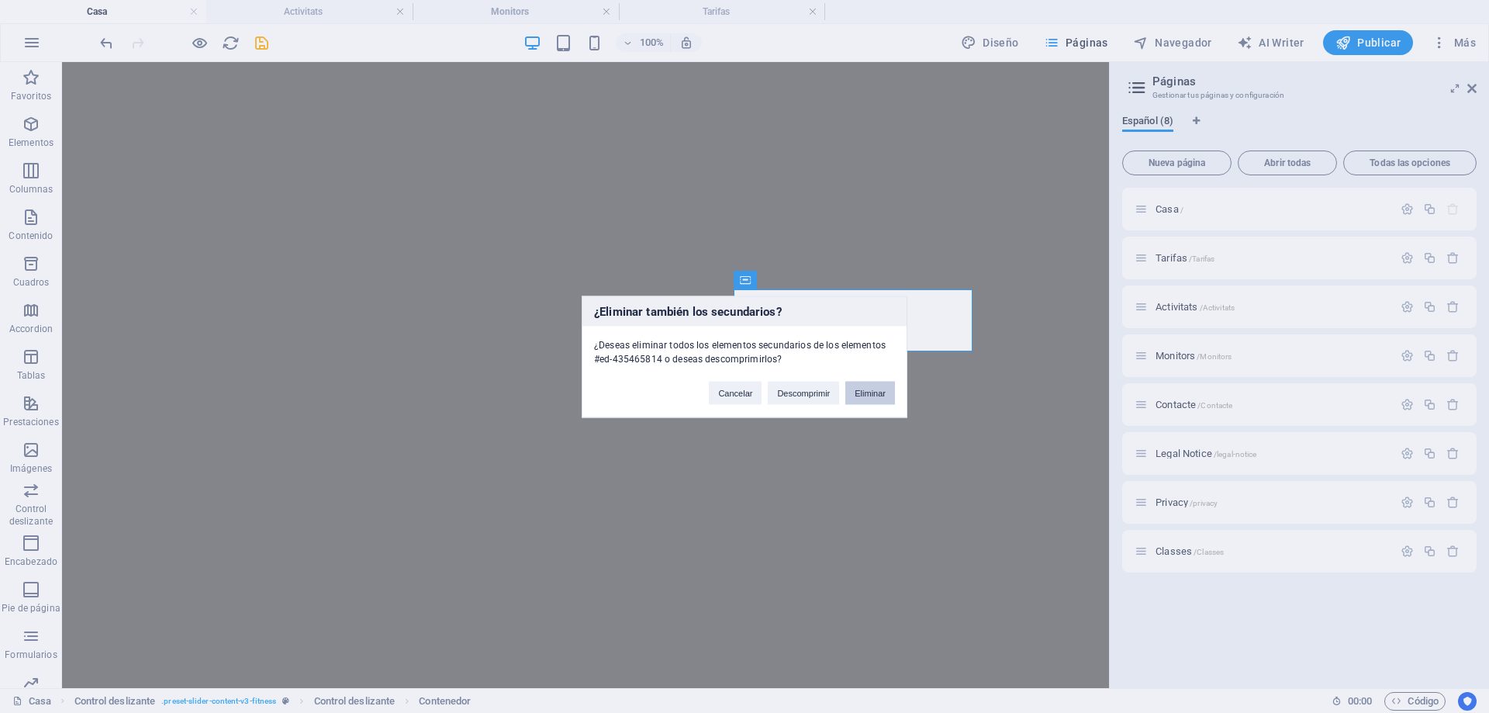
click at [876, 392] on button "Eliminar" at bounding box center [870, 392] width 50 height 23
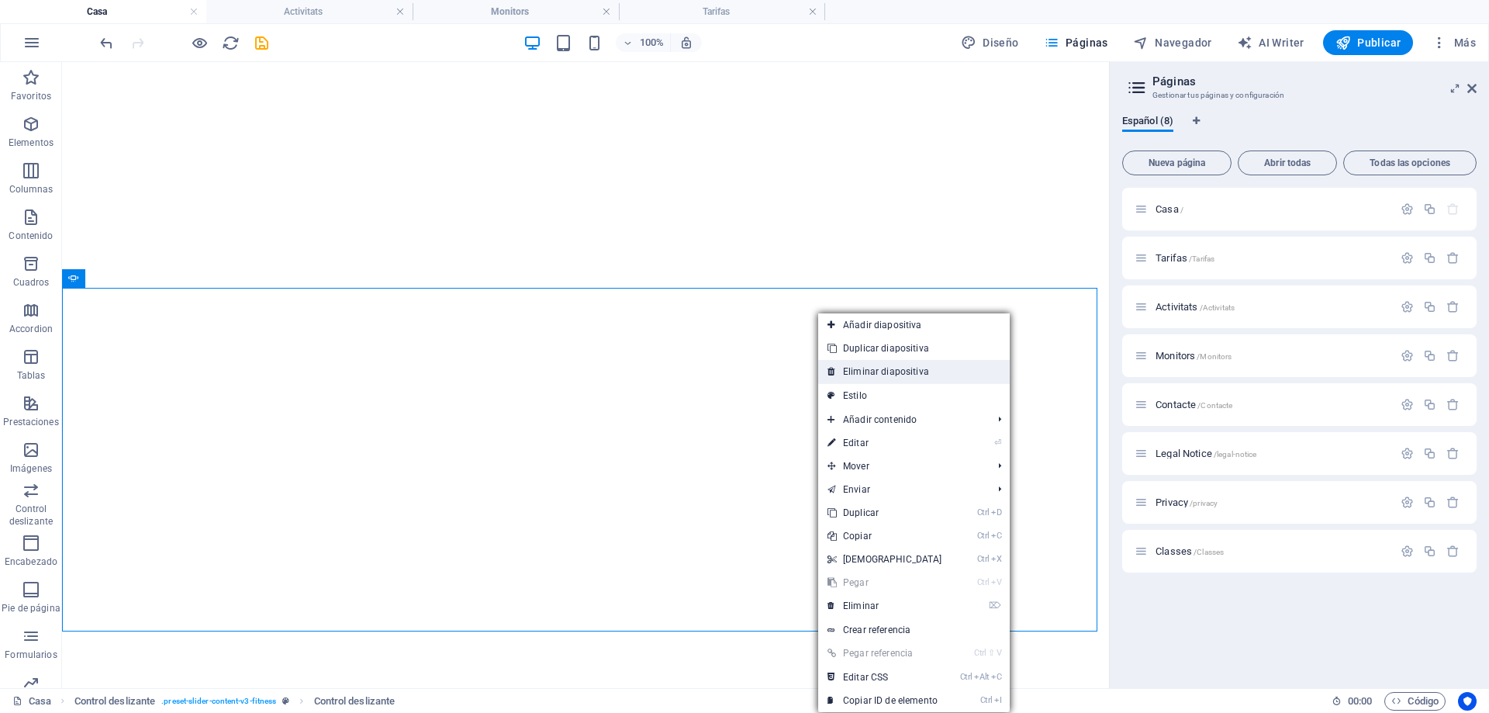
click at [882, 377] on link "Eliminar diapositiva" at bounding box center [914, 371] width 192 height 23
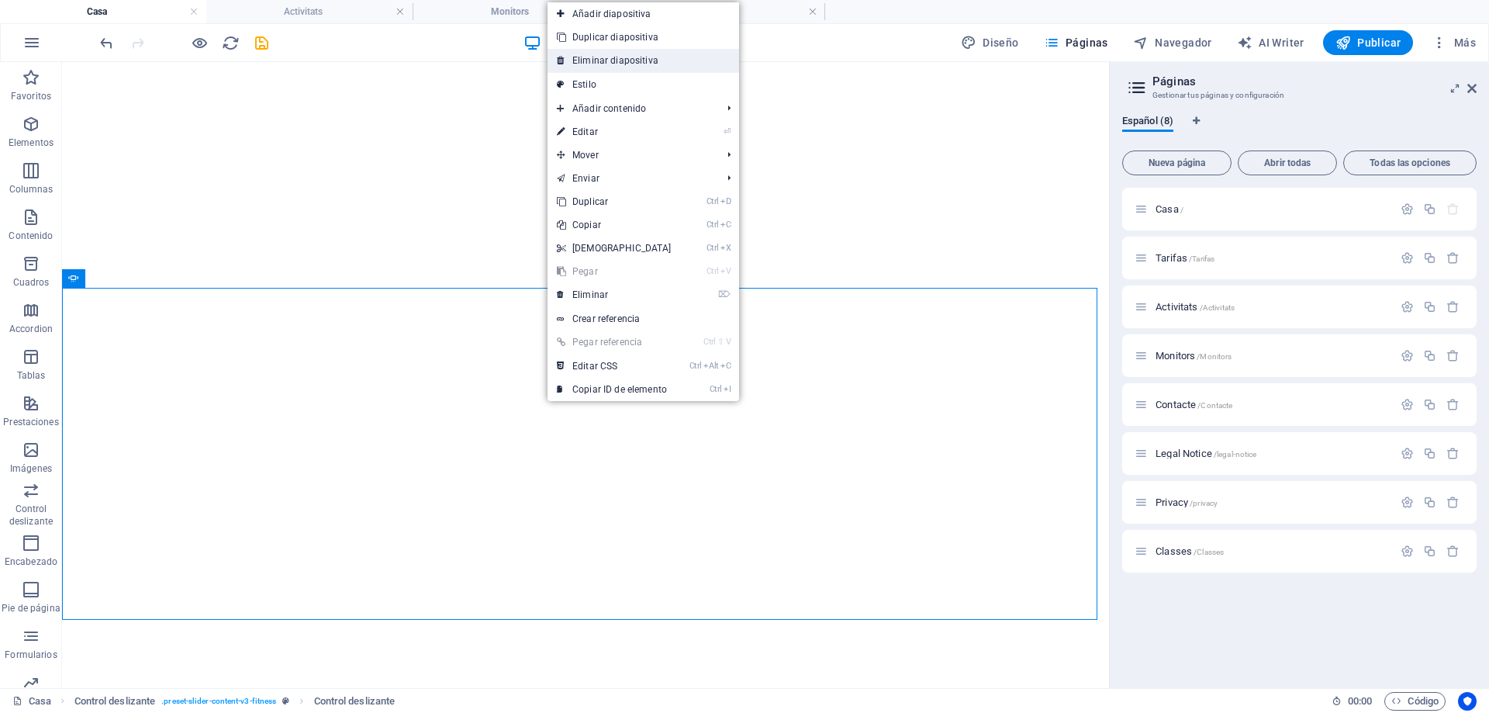
click at [645, 60] on link "Eliminar diapositiva" at bounding box center [644, 60] width 192 height 23
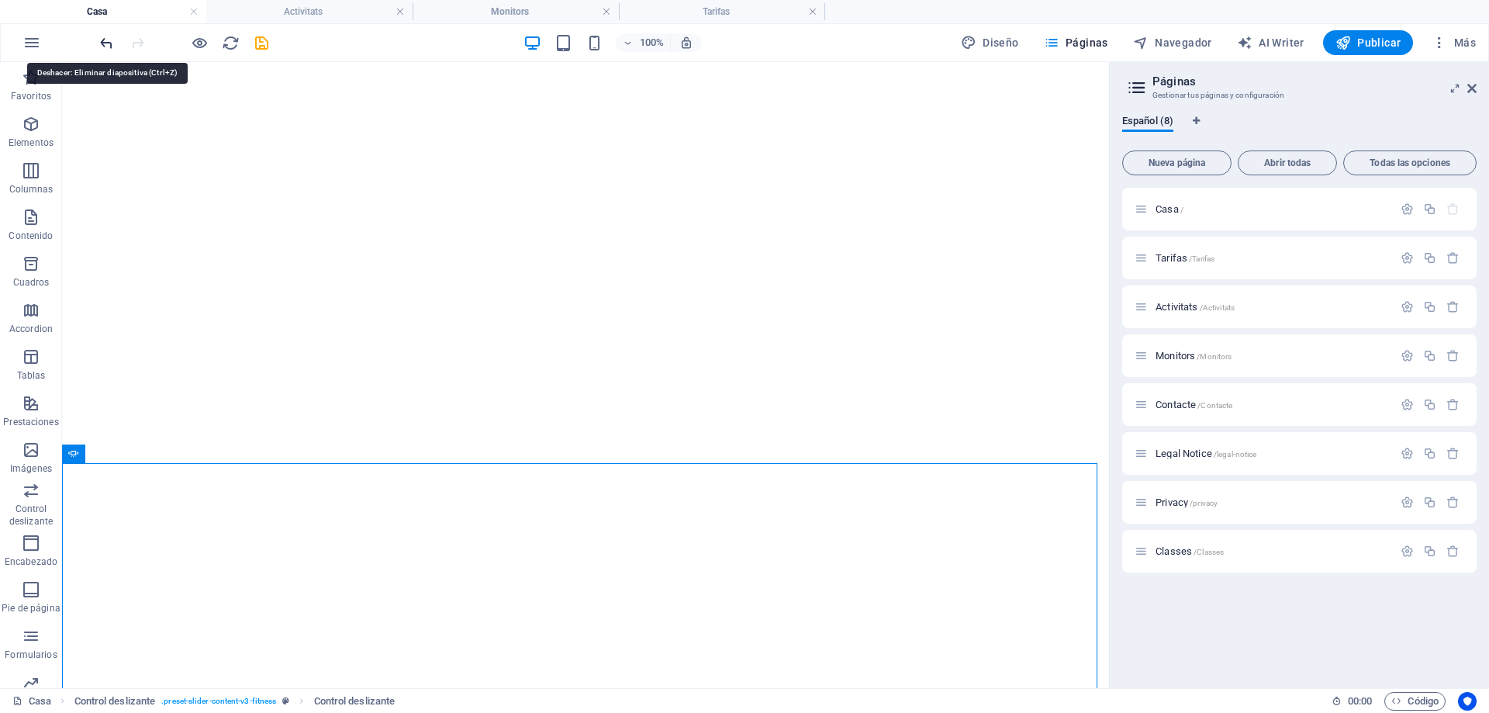
click at [105, 44] on icon "undo" at bounding box center [107, 43] width 18 height 18
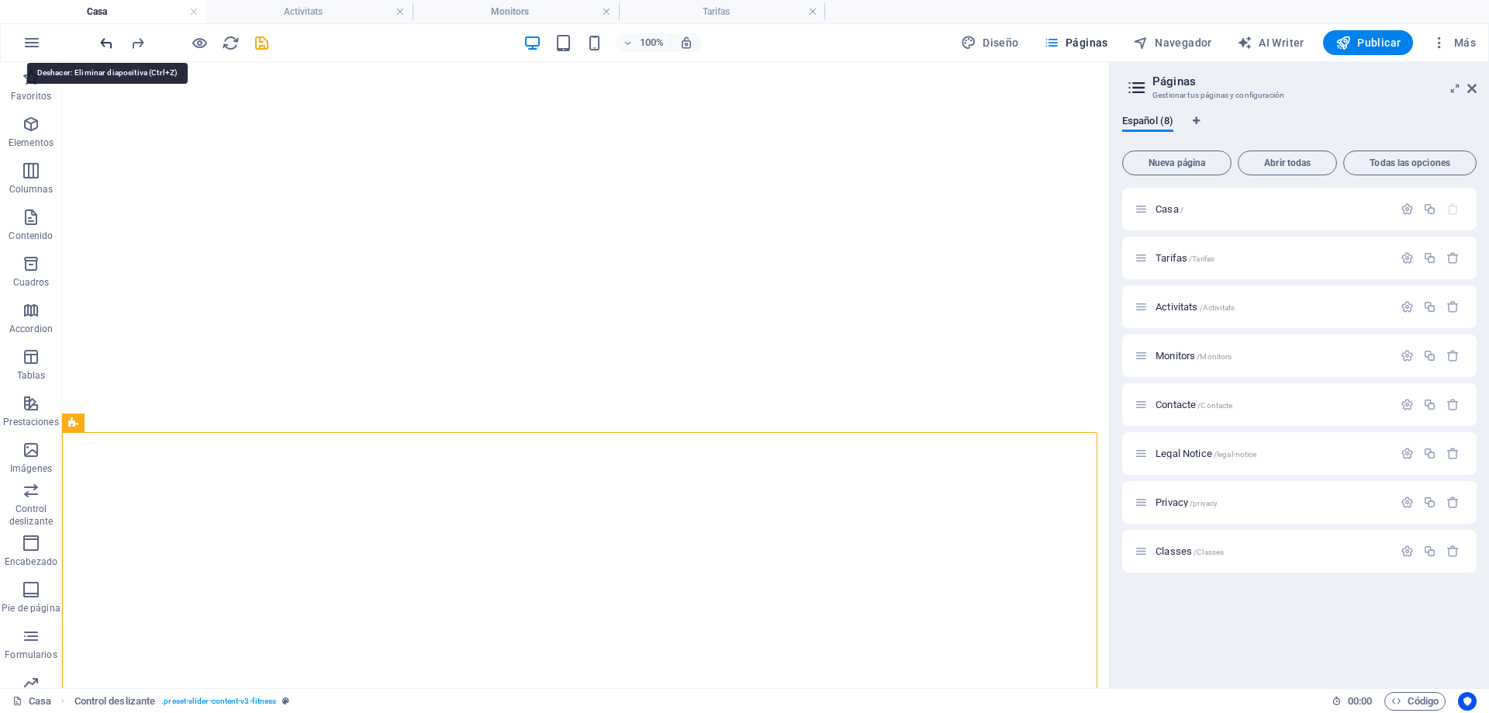
click at [107, 42] on icon "undo" at bounding box center [107, 43] width 18 height 18
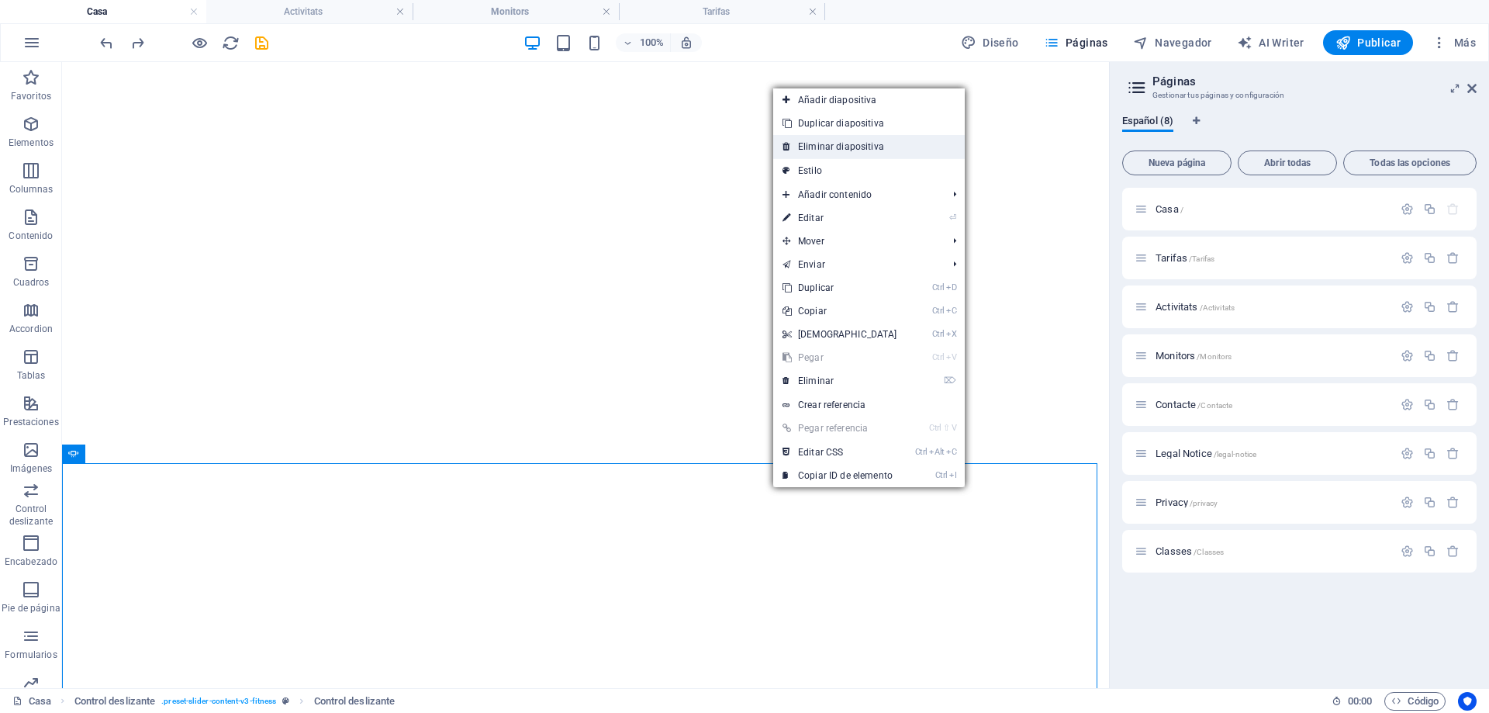
click at [849, 150] on link "Eliminar diapositiva" at bounding box center [869, 146] width 192 height 23
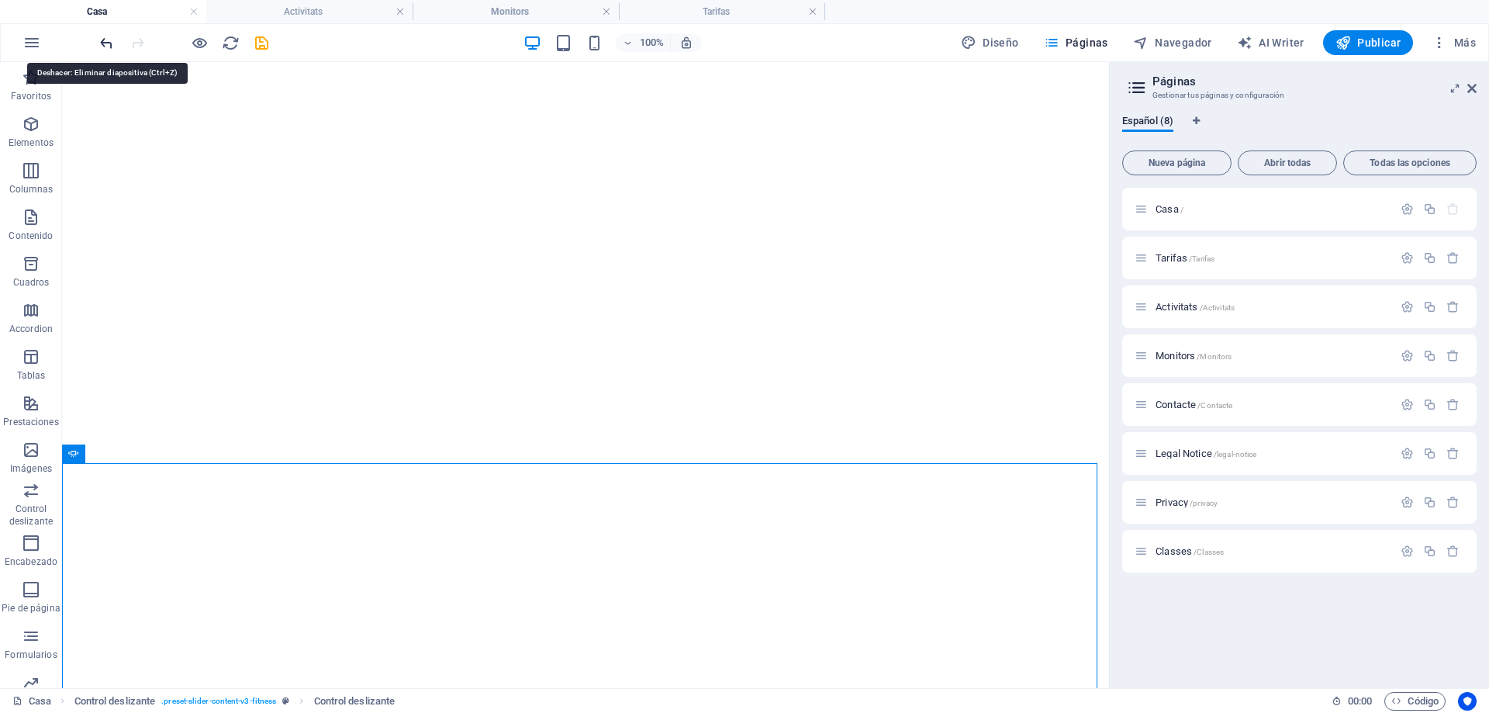
click at [113, 43] on icon "undo" at bounding box center [107, 43] width 18 height 18
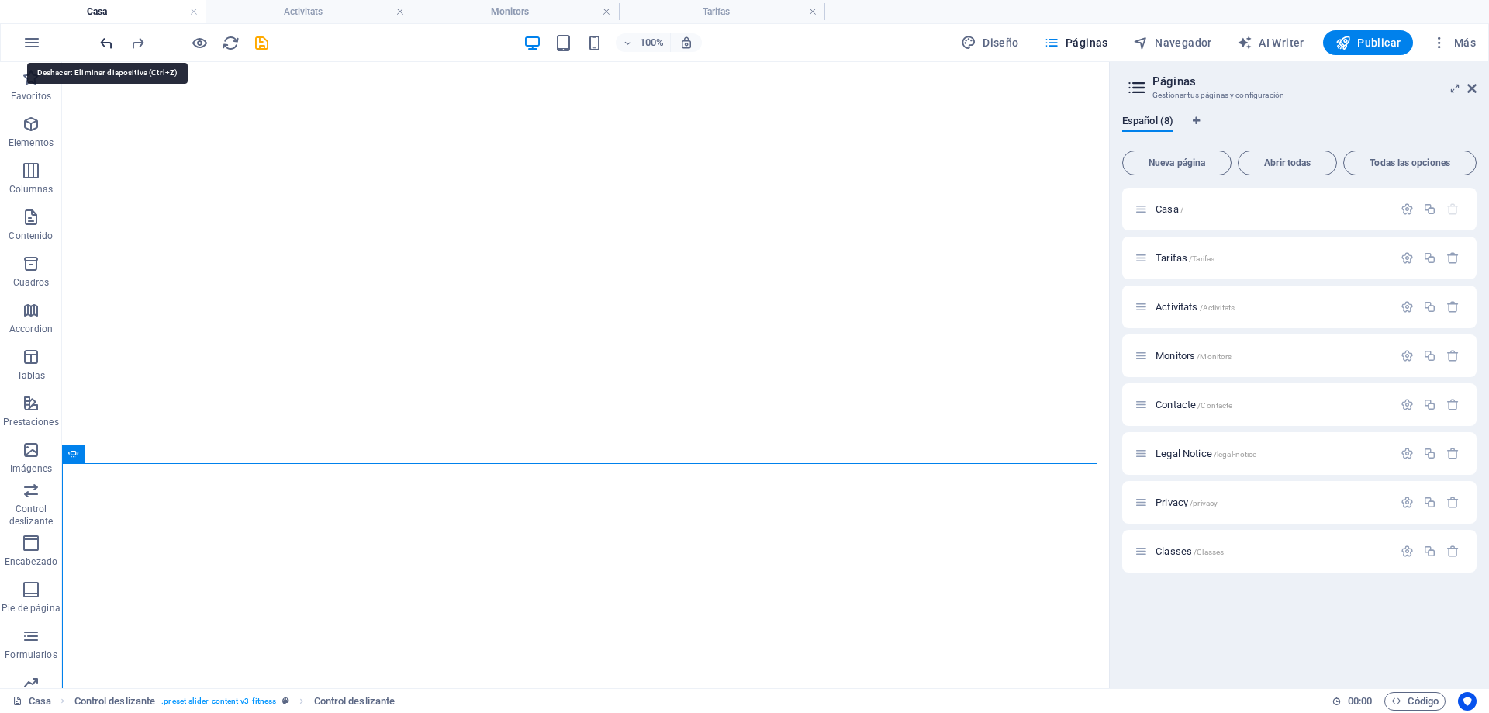
click at [113, 43] on icon "undo" at bounding box center [107, 43] width 18 height 18
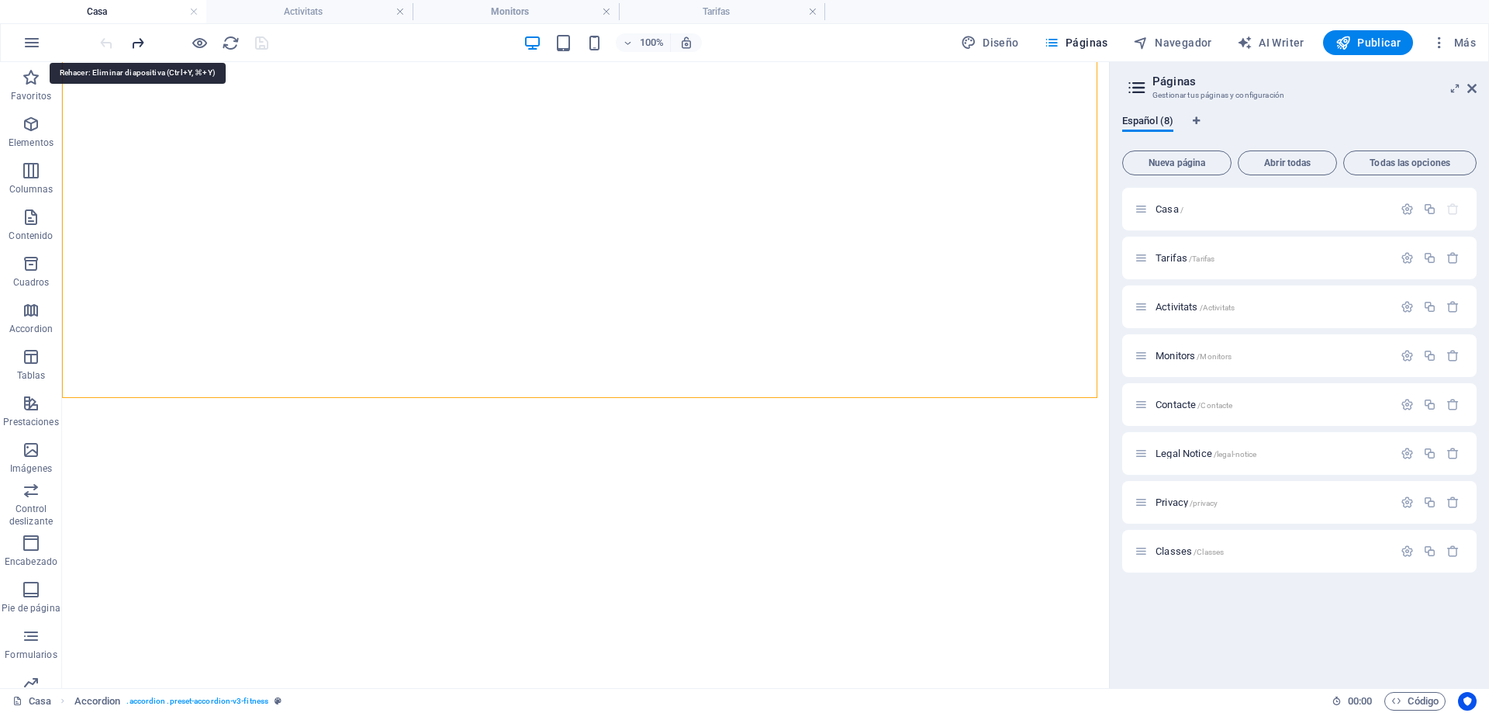
click at [135, 47] on icon "redo" at bounding box center [138, 43] width 18 height 18
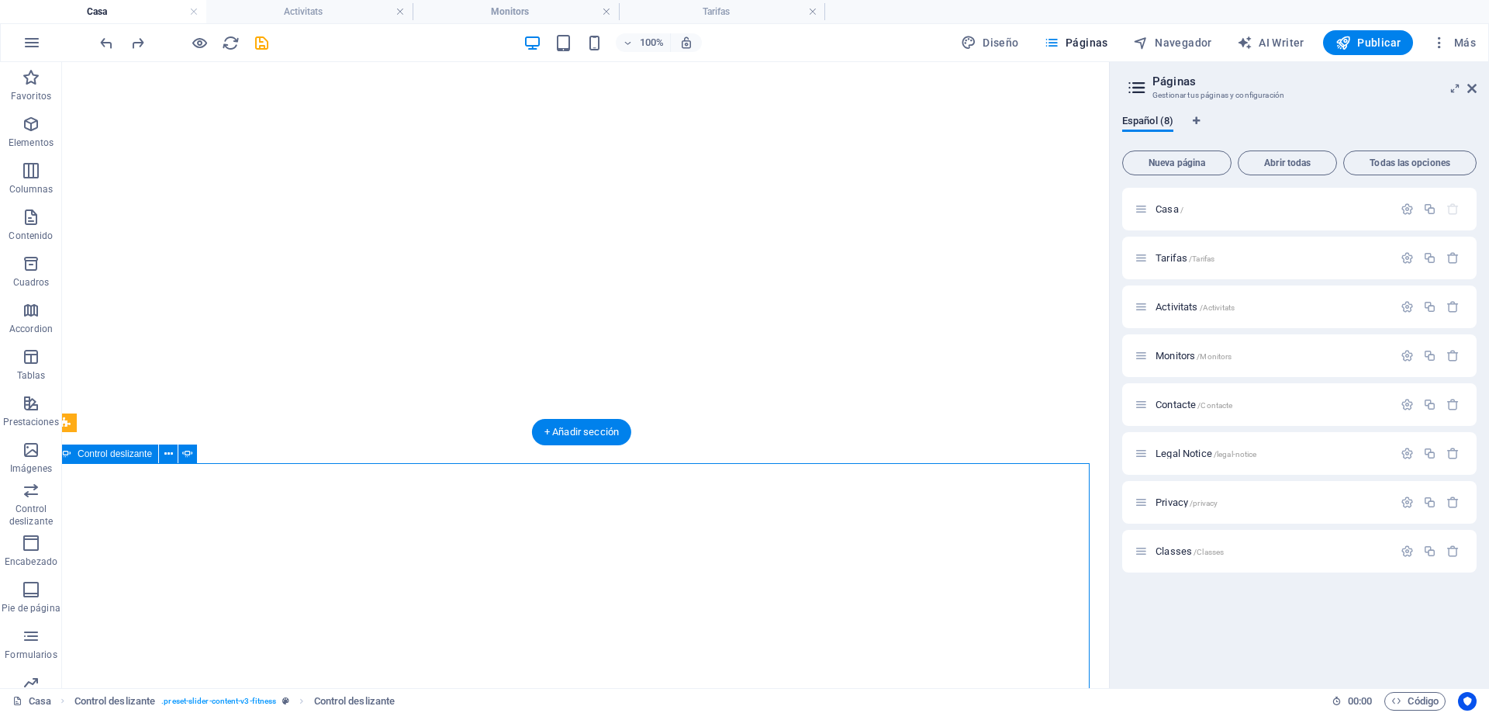
select select "px"
select select "ms"
select select "s"
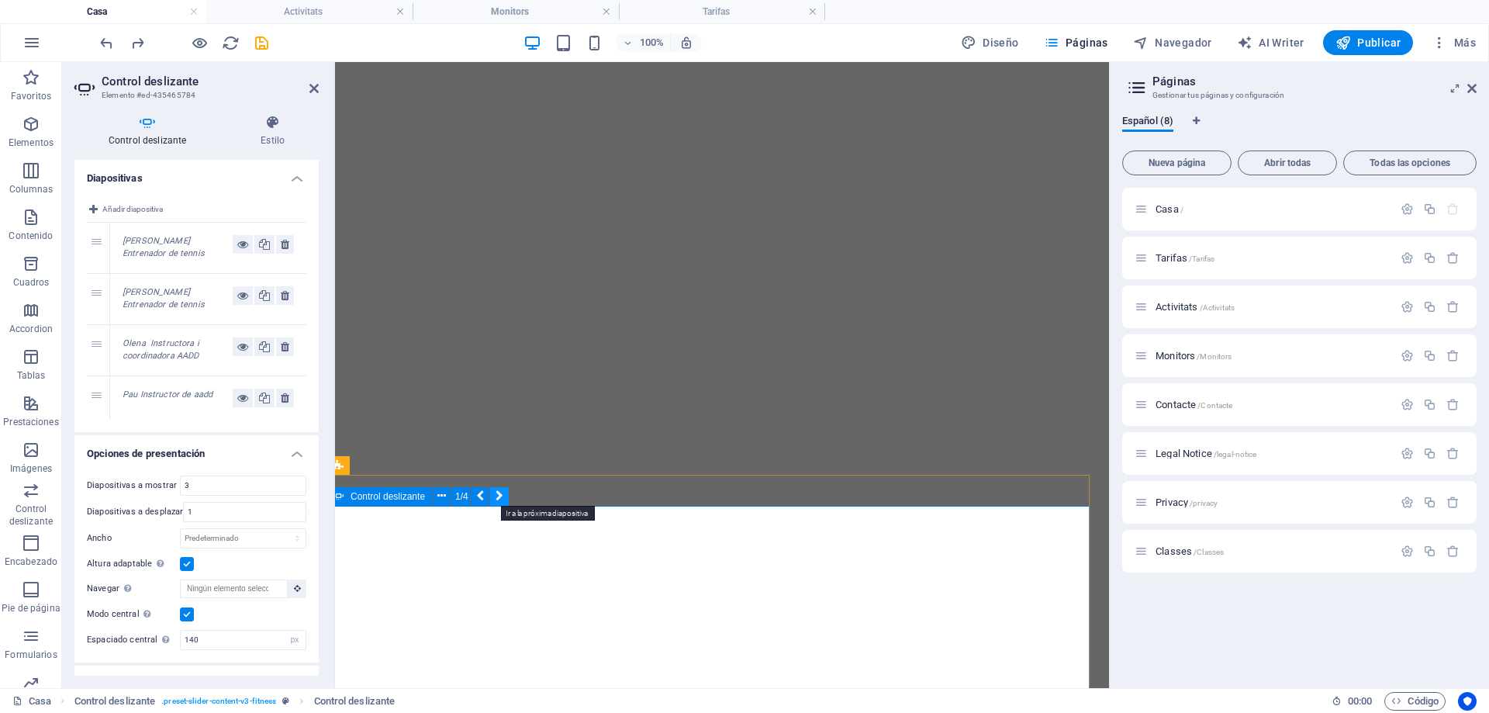
click at [499, 496] on icon at bounding box center [500, 496] width 8 height 16
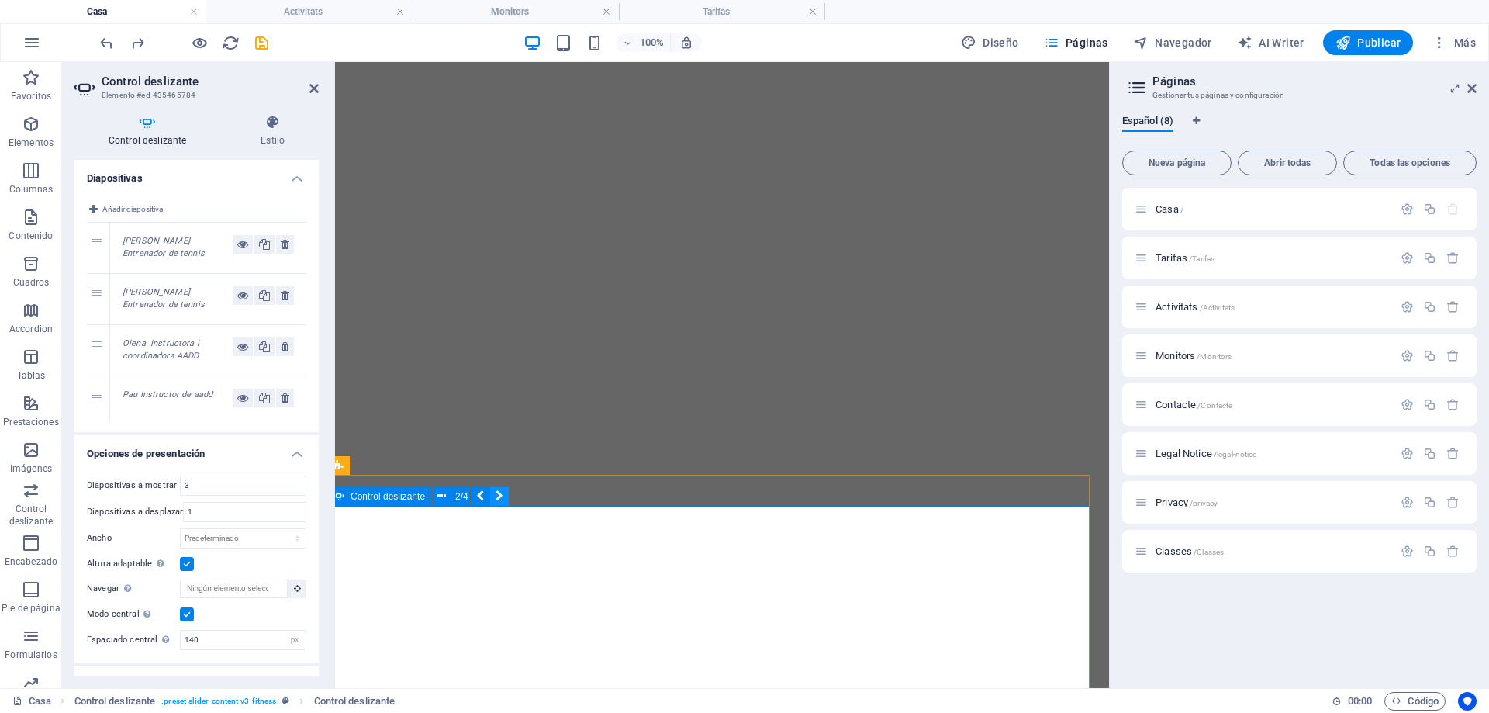
click at [499, 496] on icon at bounding box center [500, 496] width 8 height 16
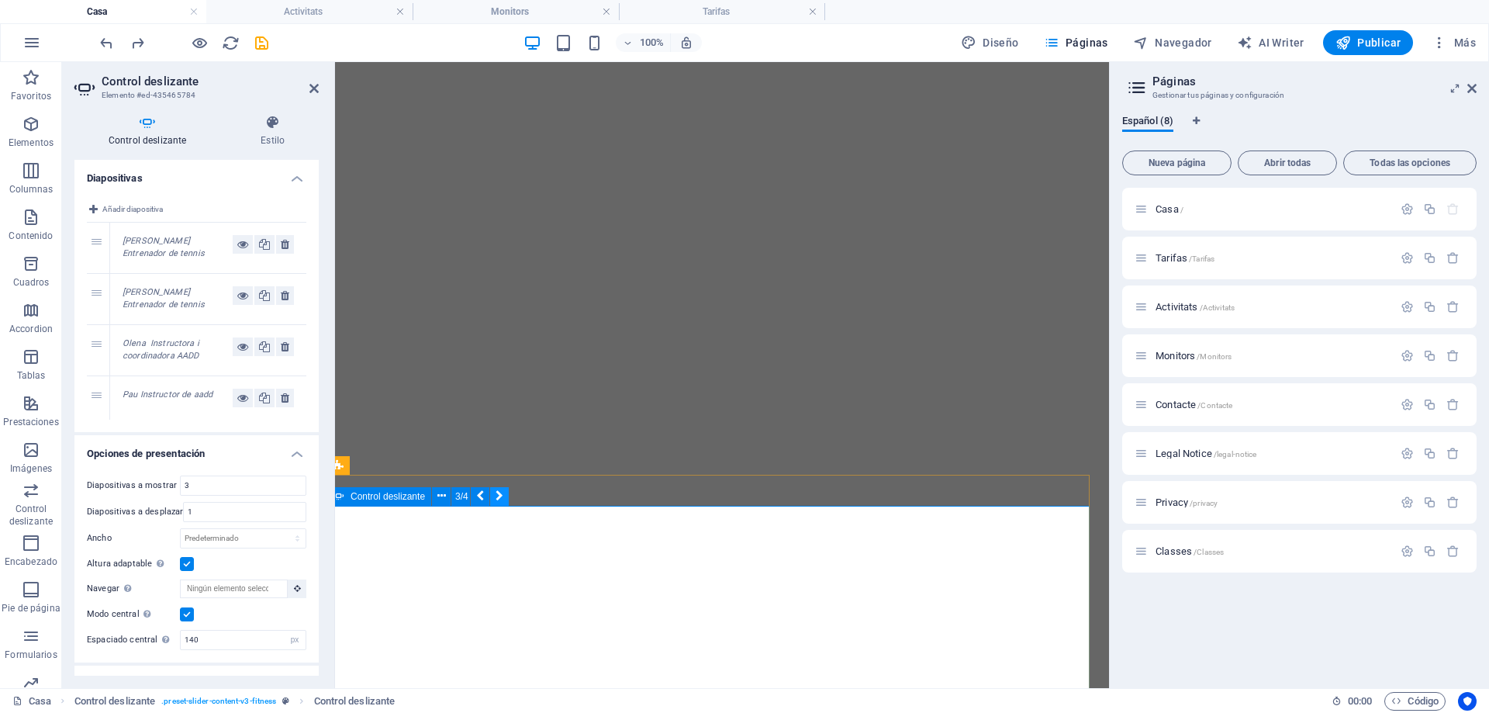
click at [499, 496] on icon at bounding box center [500, 496] width 8 height 16
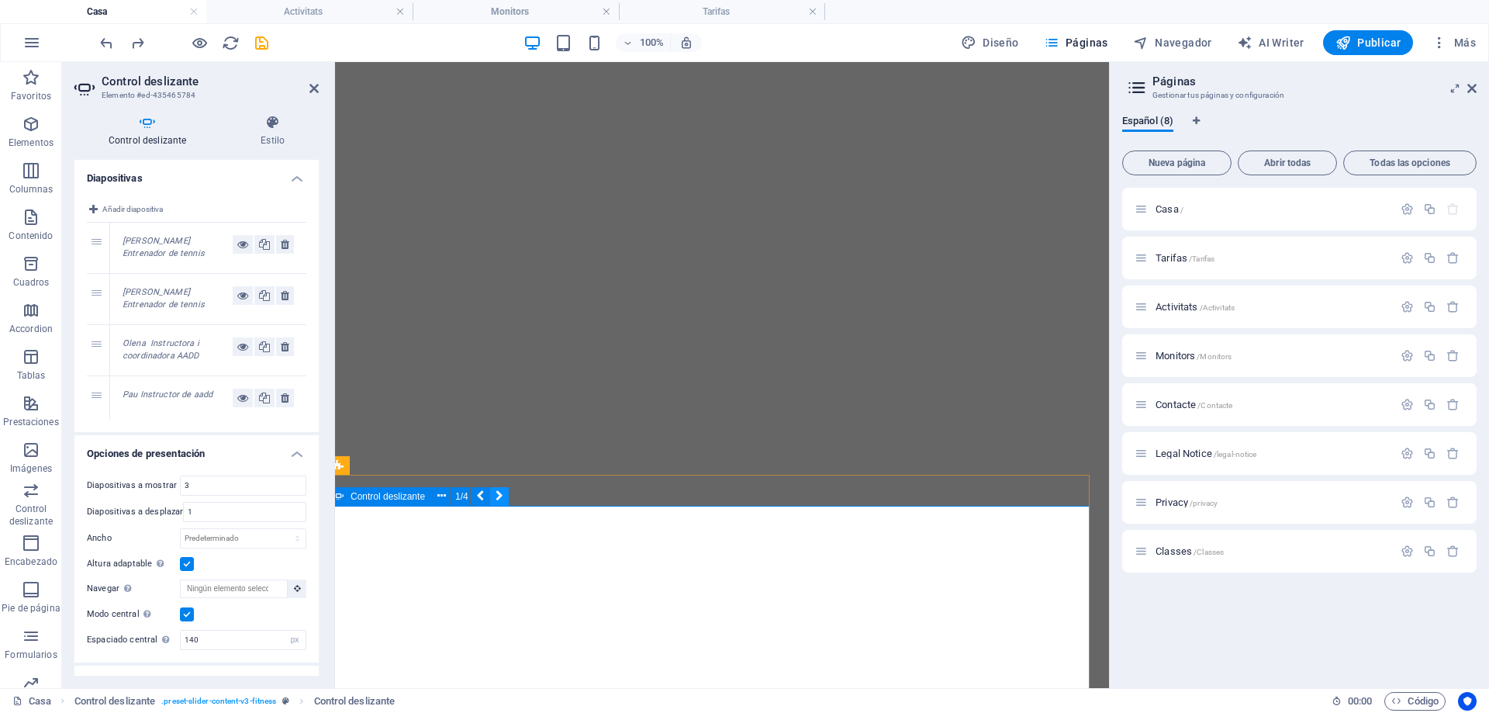
click at [499, 496] on icon at bounding box center [500, 496] width 8 height 16
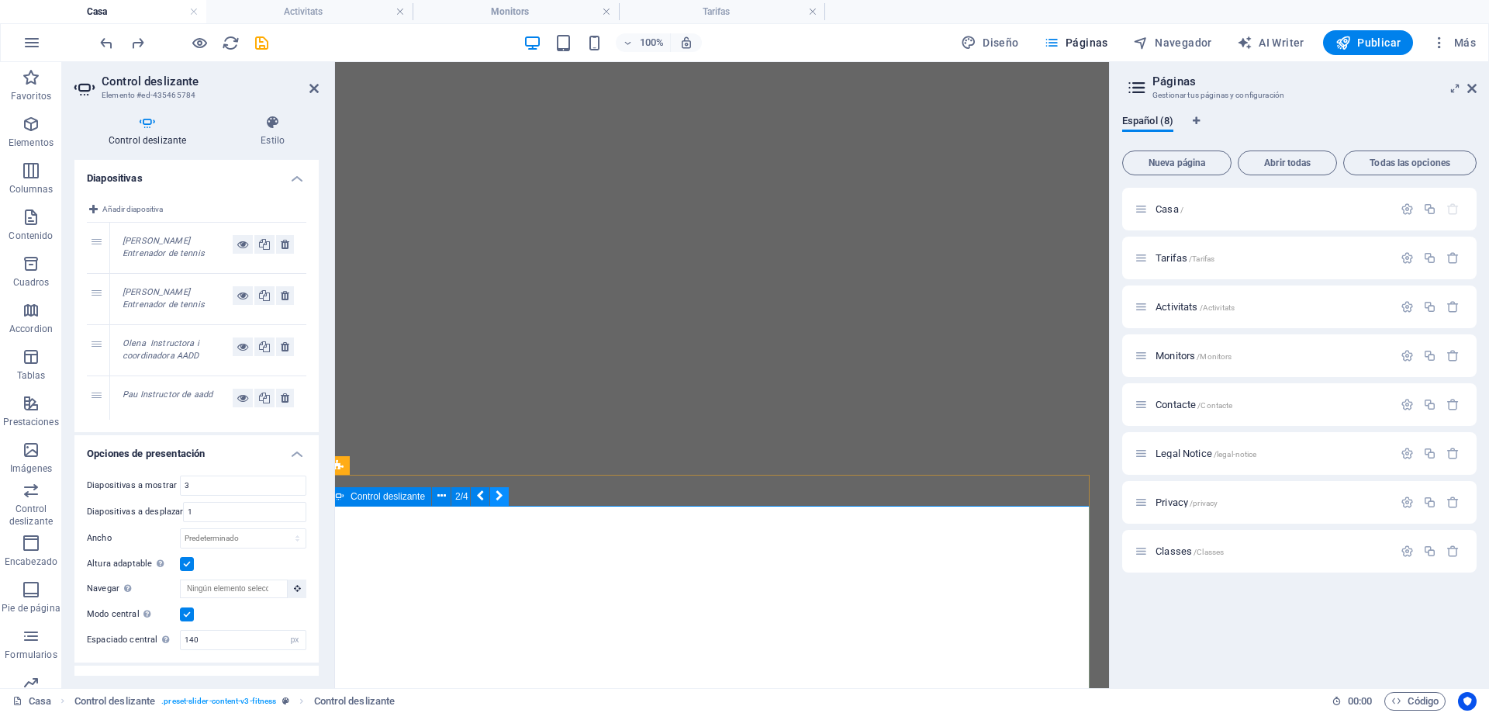
click at [499, 496] on icon at bounding box center [500, 496] width 8 height 16
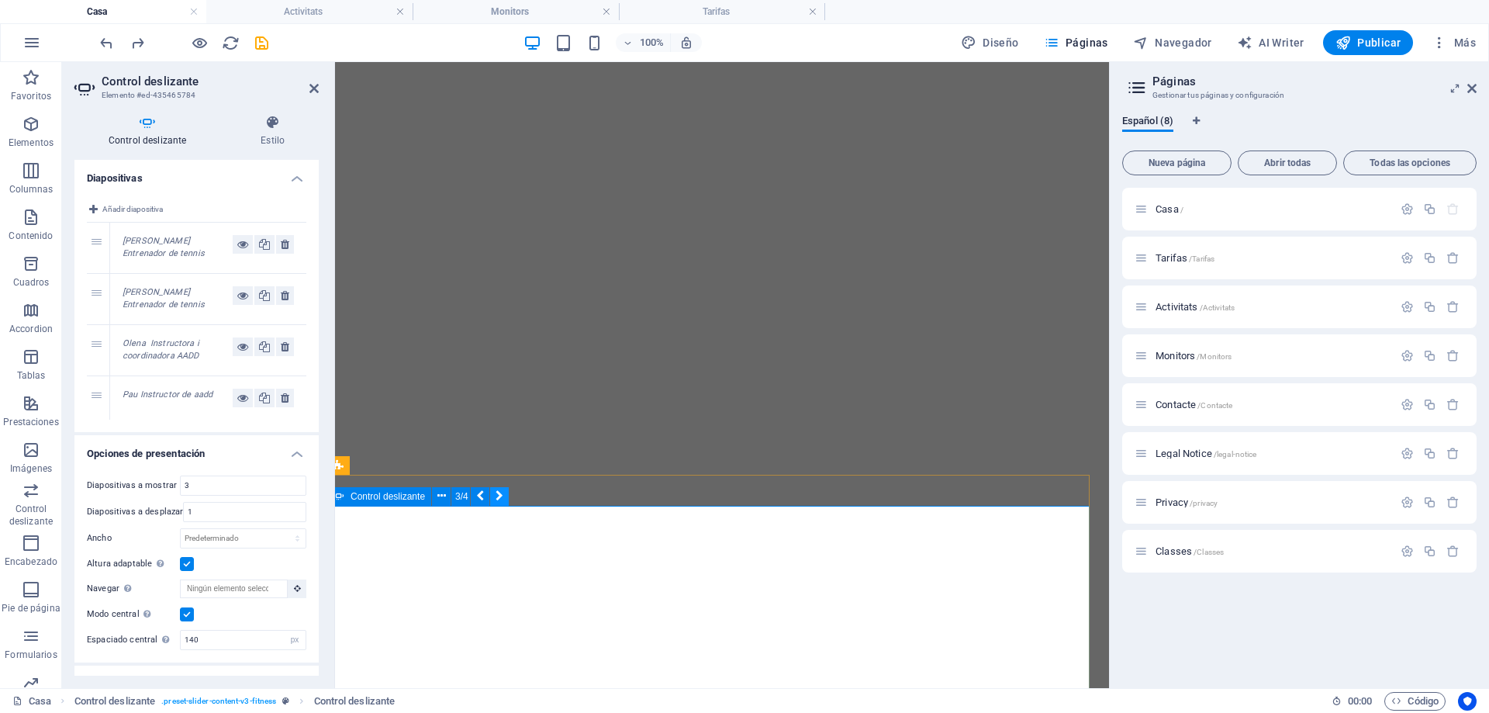
click at [499, 496] on icon at bounding box center [500, 496] width 8 height 16
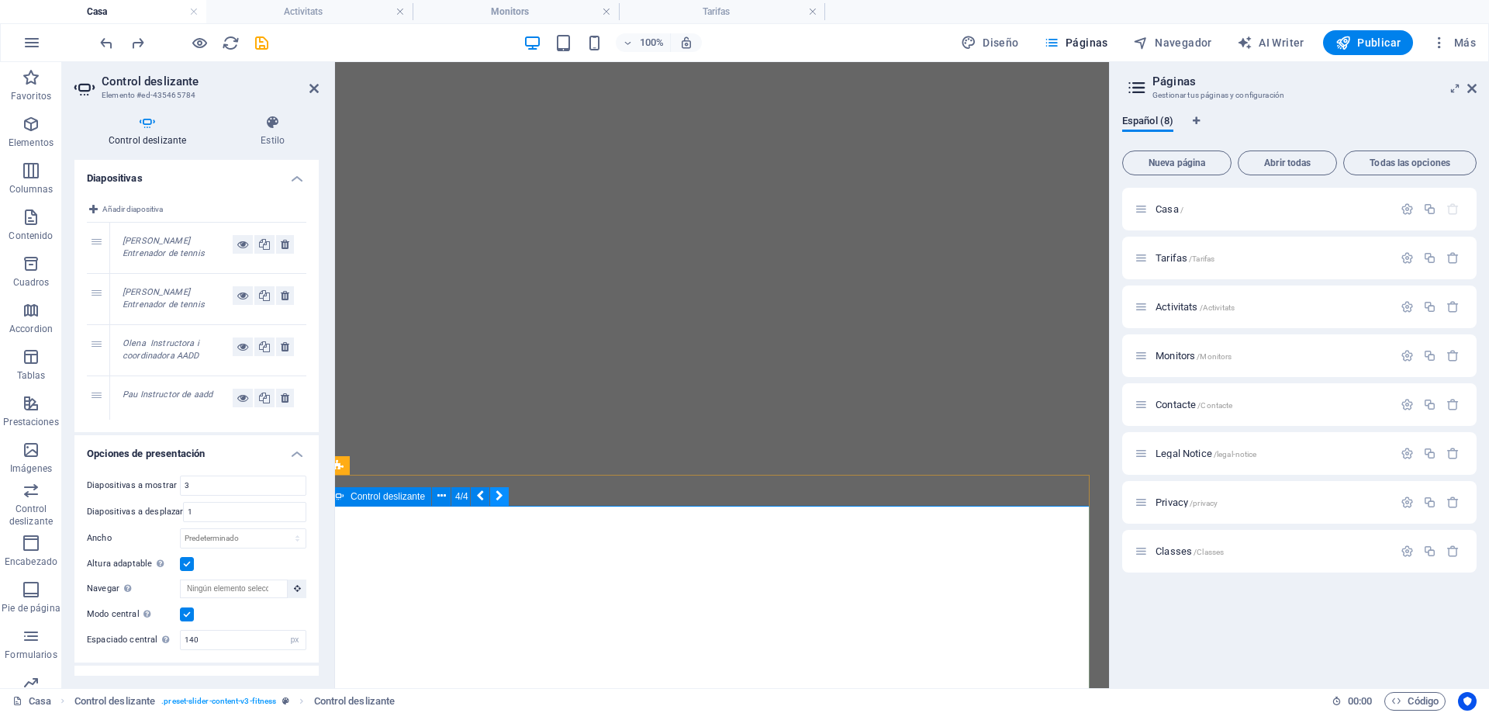
click at [499, 496] on icon at bounding box center [500, 496] width 8 height 16
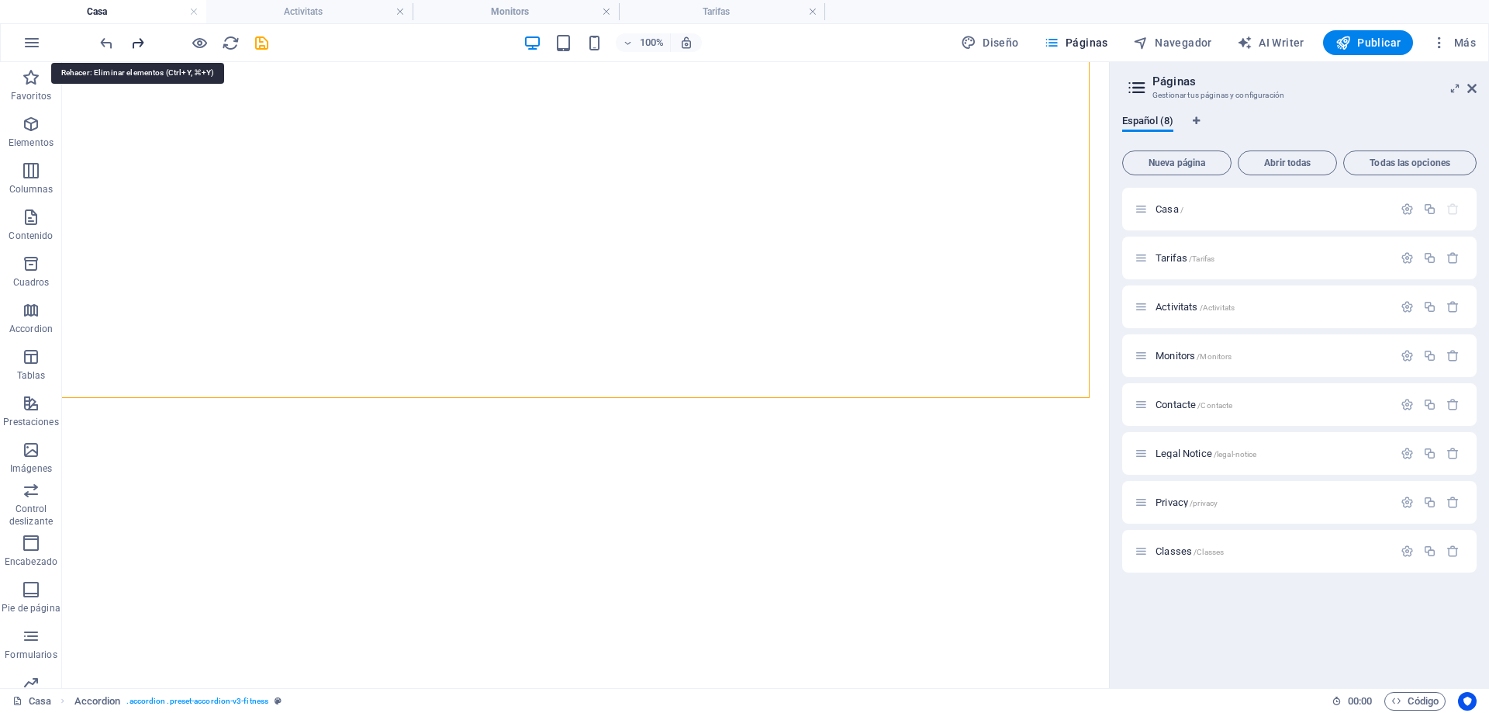
click at [136, 39] on icon "redo" at bounding box center [138, 43] width 18 height 18
click at [137, 39] on icon "redo" at bounding box center [138, 43] width 18 height 18
click at [137, 39] on div at bounding box center [184, 42] width 174 height 25
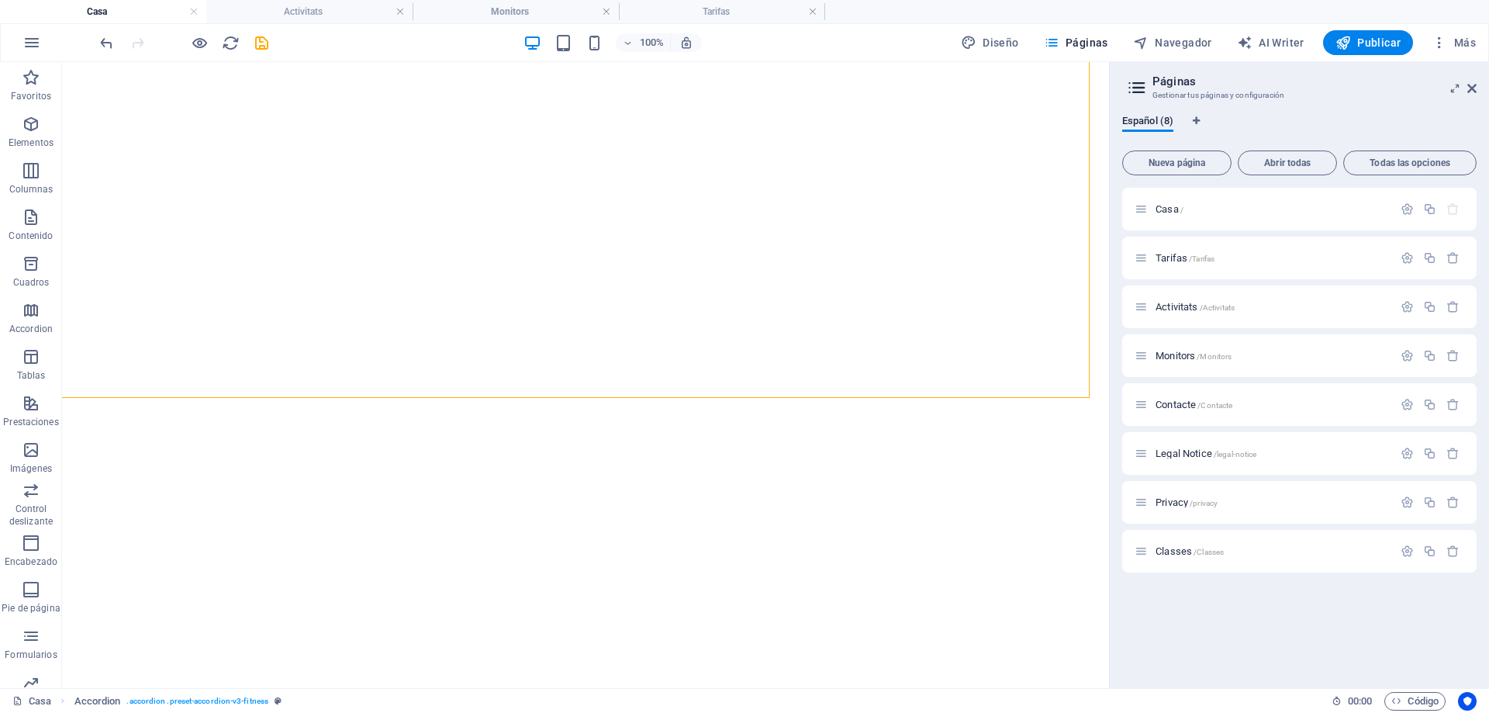
click at [137, 39] on div at bounding box center [184, 42] width 174 height 25
click at [105, 44] on icon "undo" at bounding box center [107, 43] width 18 height 18
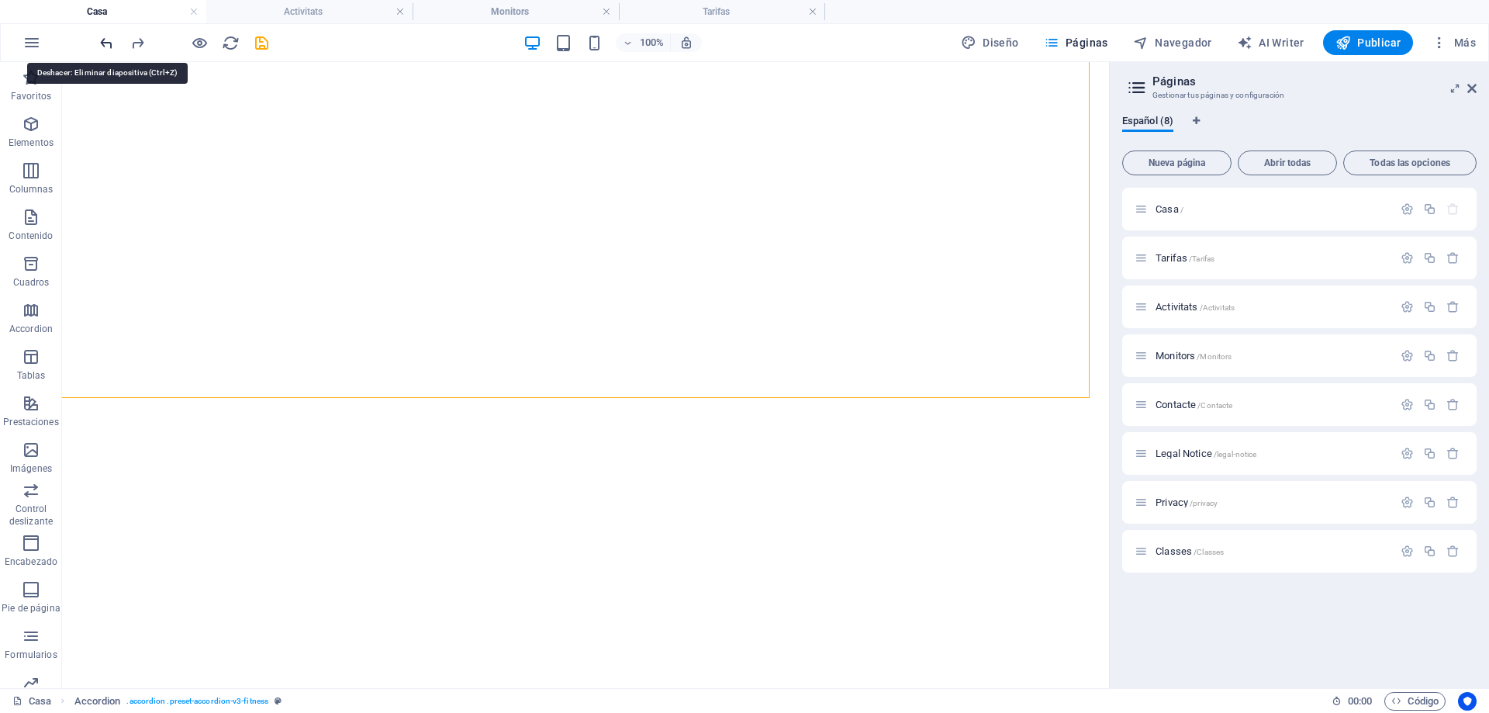
click at [105, 44] on icon "undo" at bounding box center [107, 43] width 18 height 18
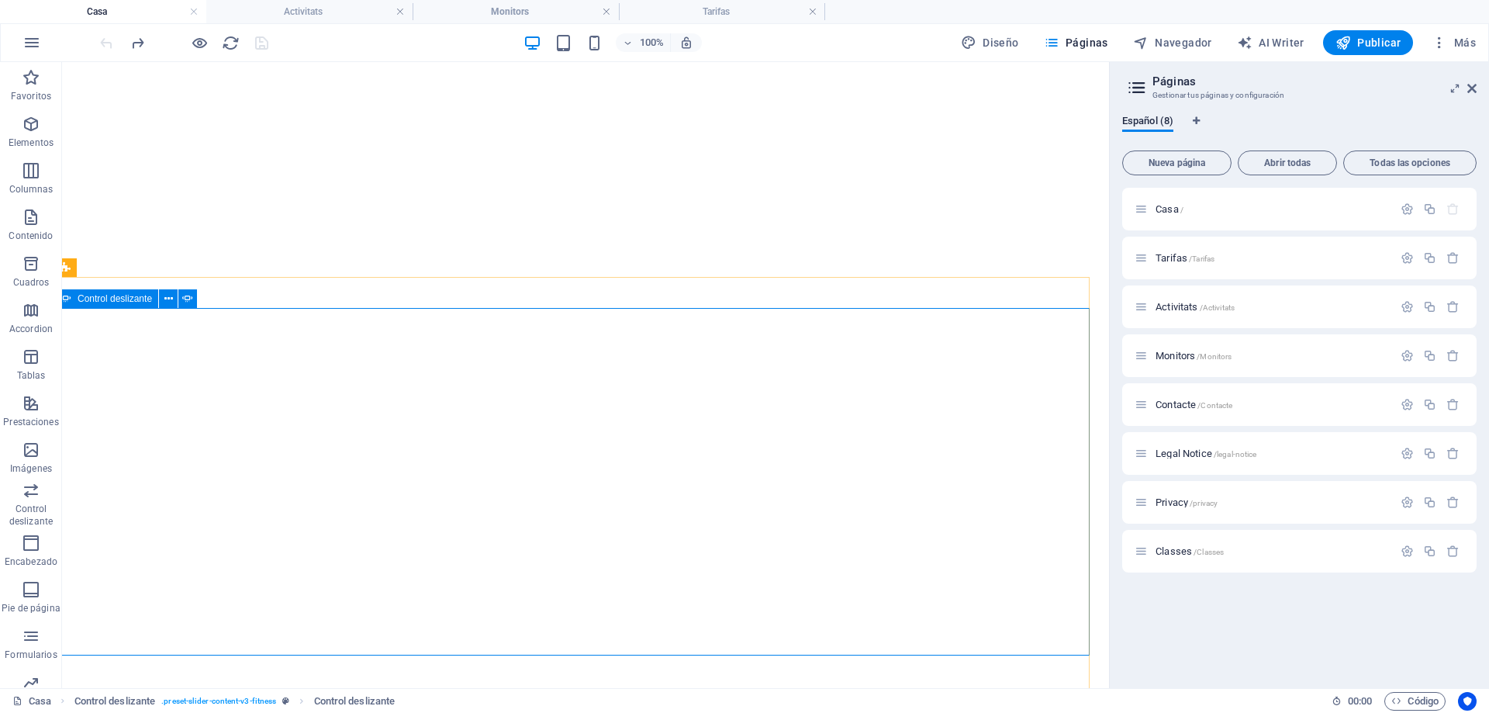
click at [74, 306] on div "Control deslizante" at bounding box center [106, 298] width 104 height 19
